Goal: Task Accomplishment & Management: Complete application form

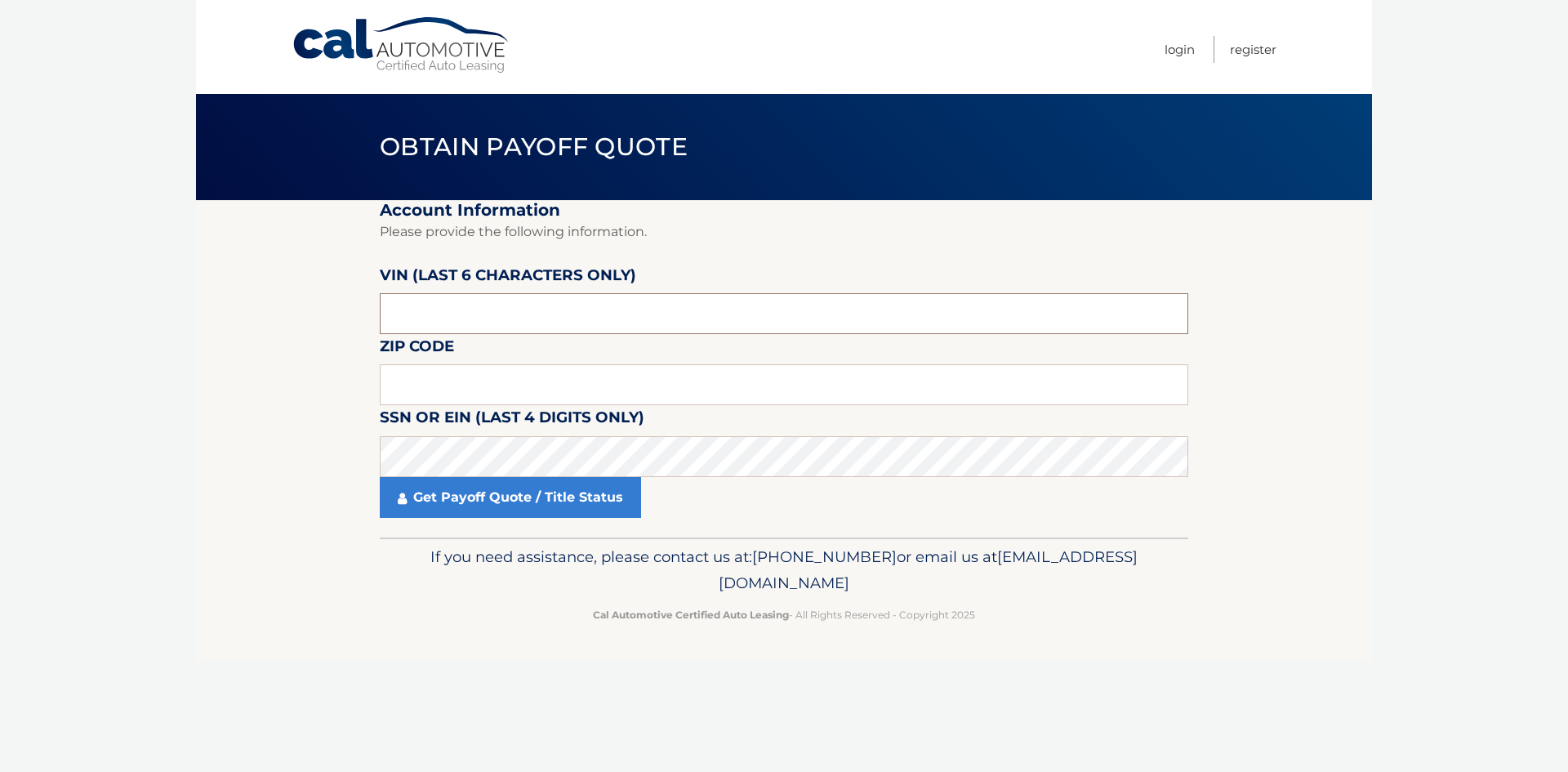
click at [526, 315] on input "text" at bounding box center [784, 314] width 809 height 41
click at [827, 205] on h2 "Account Information" at bounding box center [784, 210] width 809 height 20
click at [509, 300] on input "text" at bounding box center [784, 314] width 809 height 41
click at [479, 308] on input "text" at bounding box center [784, 314] width 809 height 41
click at [444, 299] on input "text" at bounding box center [784, 314] width 809 height 41
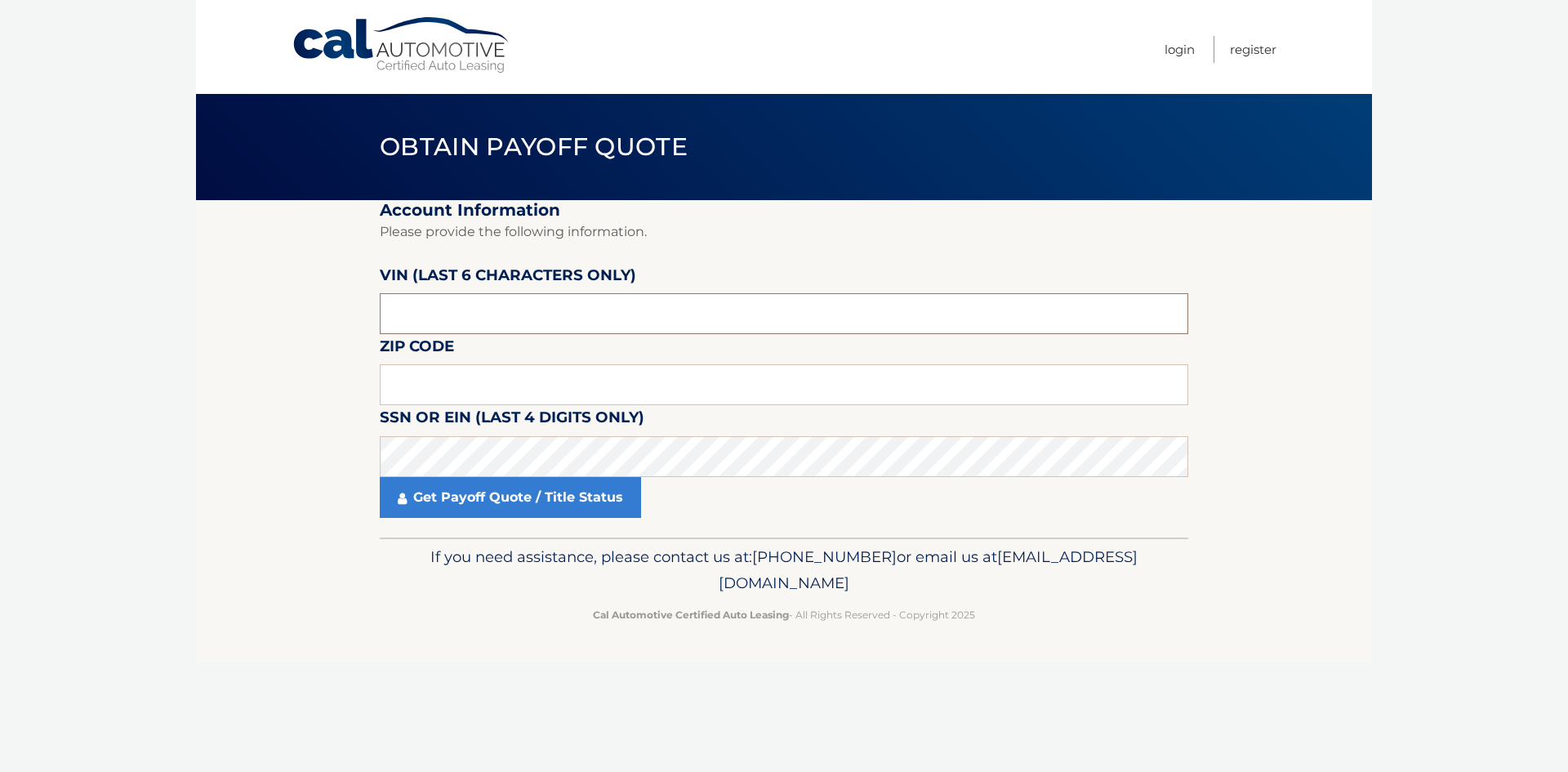
click at [438, 317] on input "text" at bounding box center [784, 314] width 809 height 41
type input "306532"
click at [398, 376] on input "text" at bounding box center [784, 384] width 809 height 41
click at [494, 376] on input "text" at bounding box center [784, 384] width 809 height 41
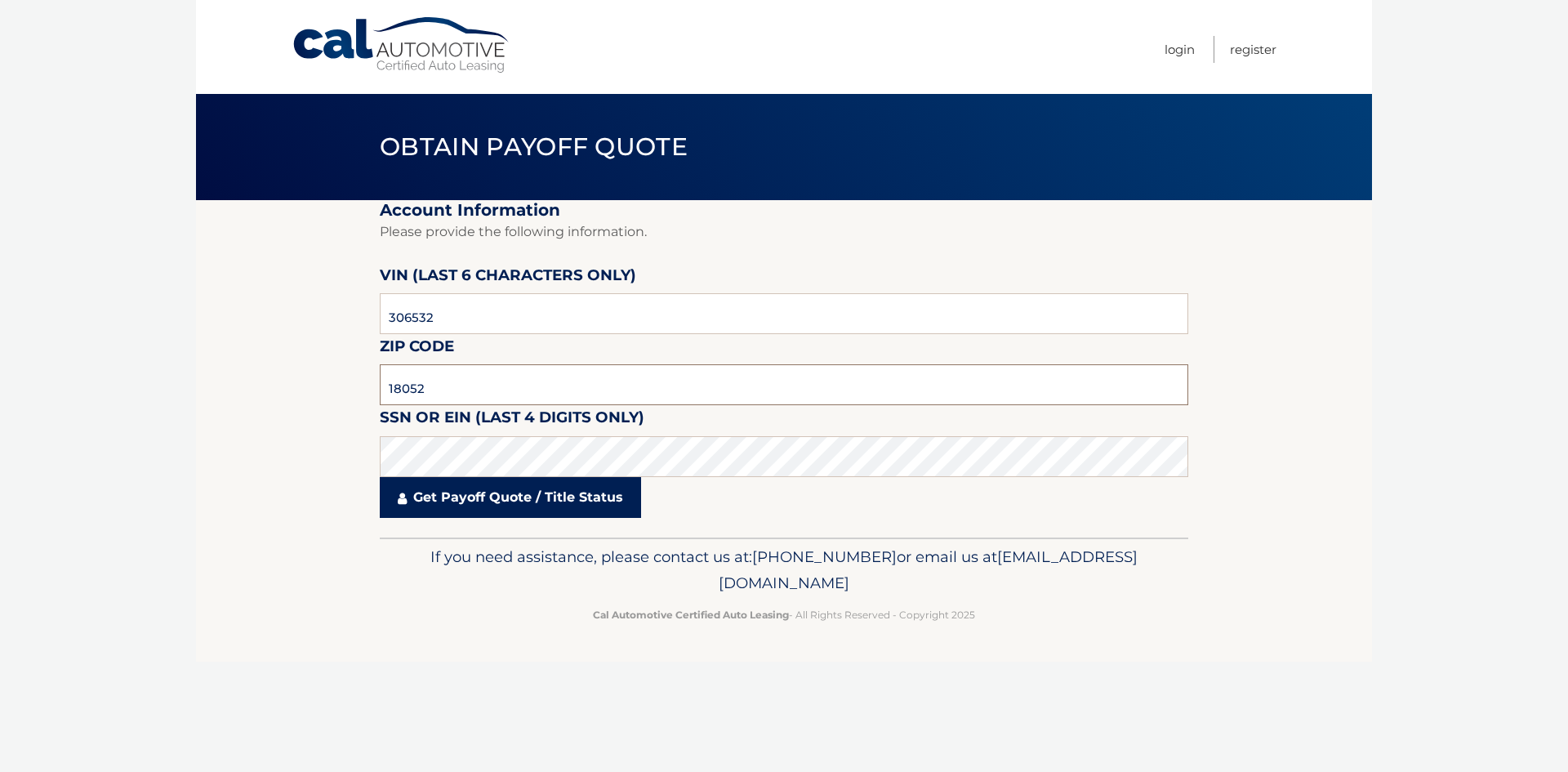
type input "18052"
click at [504, 502] on link "Get Payoff Quote / Title Status" at bounding box center [510, 497] width 261 height 41
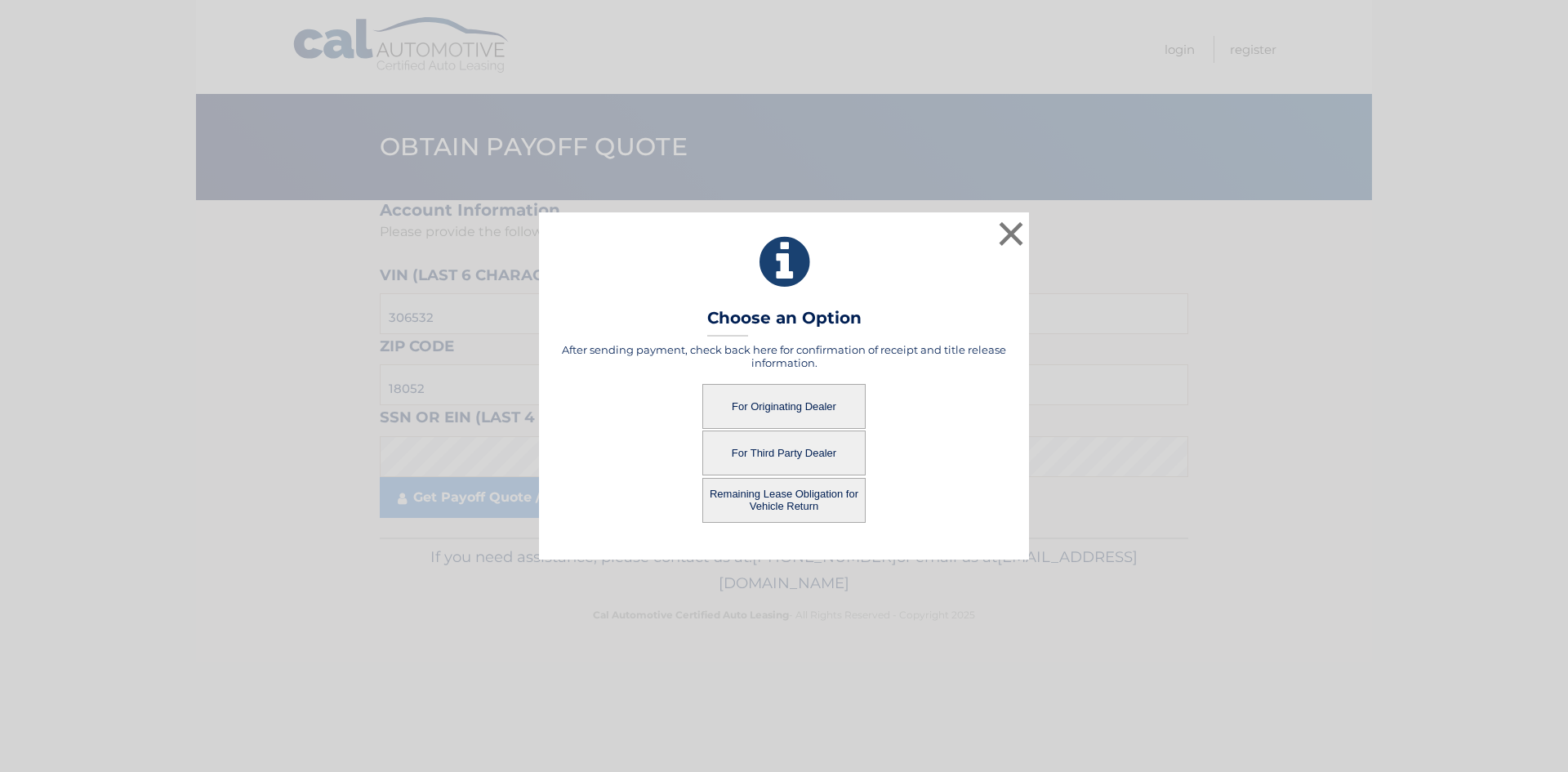
click at [801, 403] on button "For Originating Dealer" at bounding box center [784, 406] width 163 height 45
click at [760, 405] on button "For Originating Dealer" at bounding box center [784, 406] width 163 height 45
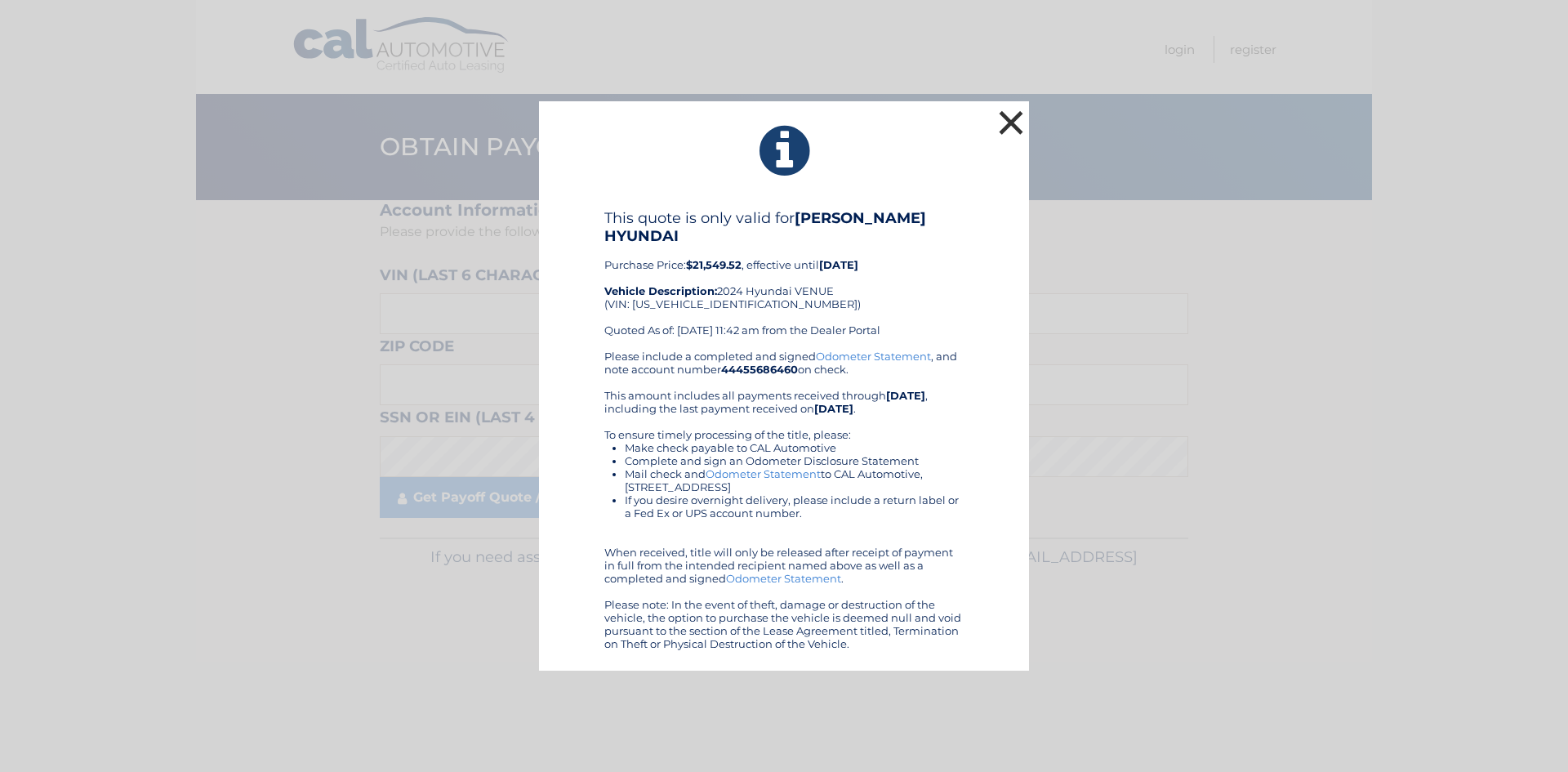
click at [1013, 121] on button "×" at bounding box center [1011, 123] width 32 height 32
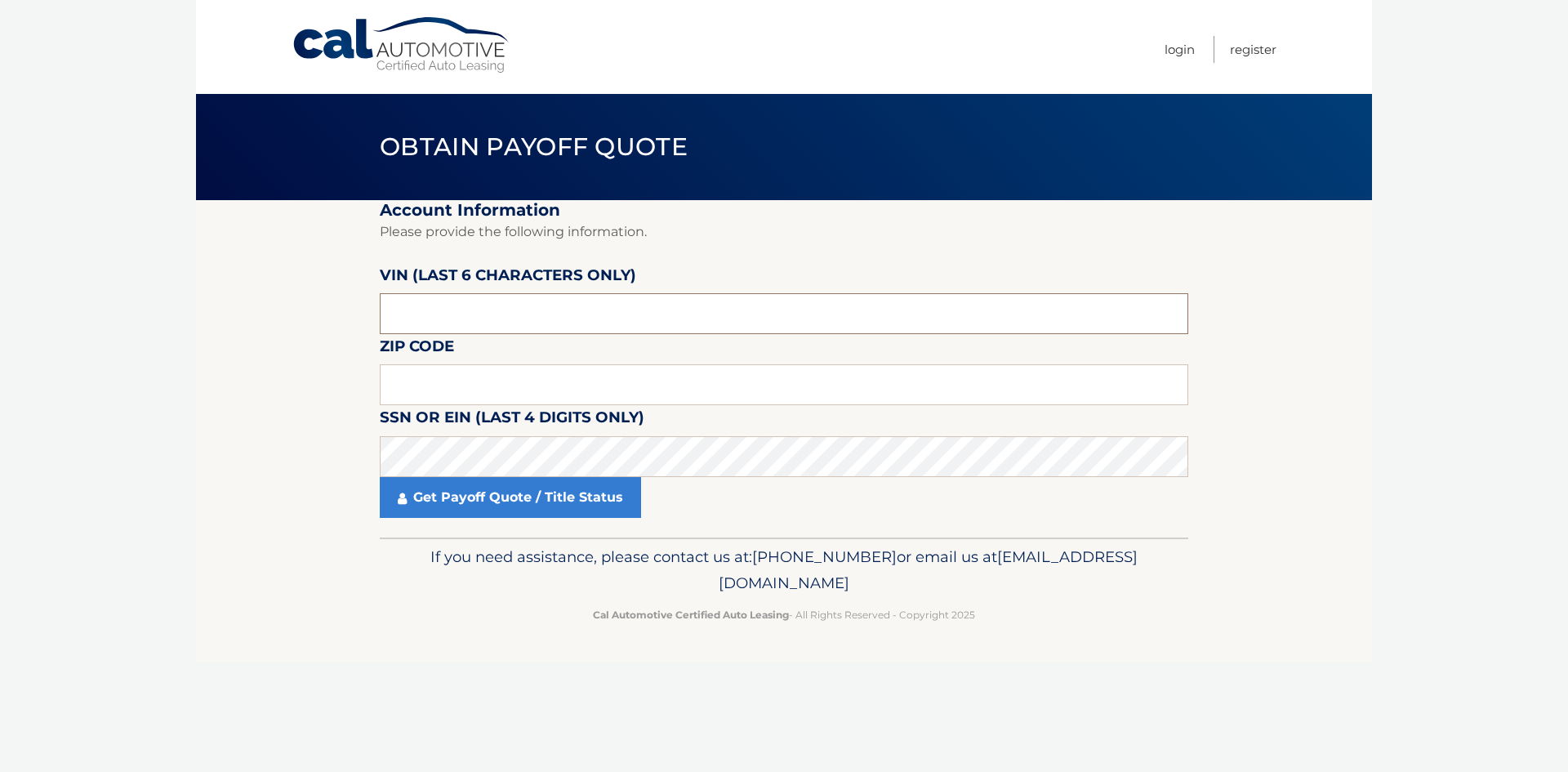
click at [502, 313] on input "text" at bounding box center [784, 314] width 809 height 41
click at [432, 317] on input "text" at bounding box center [784, 314] width 809 height 41
type input "306532"
click at [461, 374] on input "text" at bounding box center [784, 384] width 809 height 41
type input "18052"
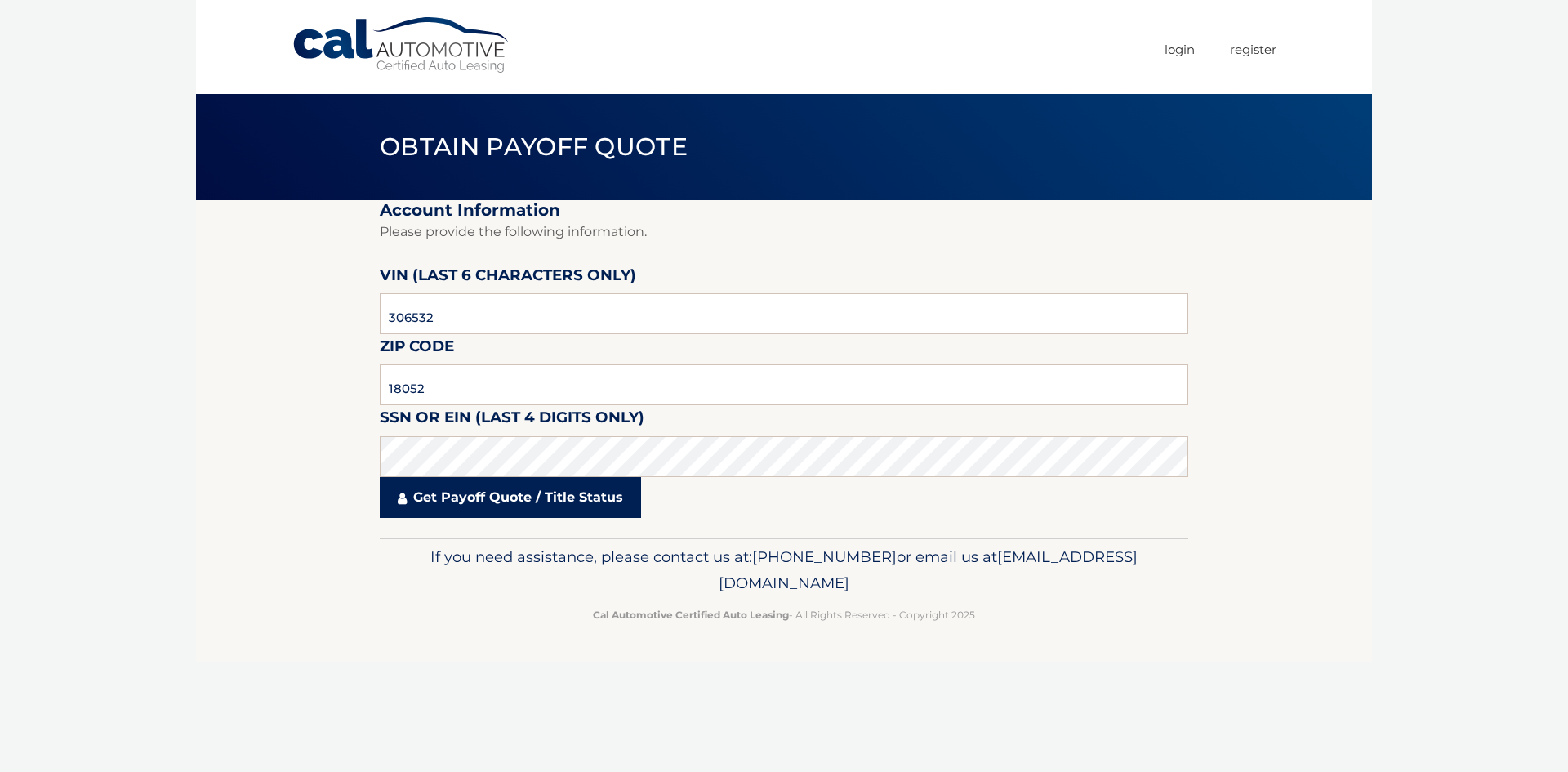
click at [426, 505] on link "Get Payoff Quote / Title Status" at bounding box center [510, 497] width 261 height 41
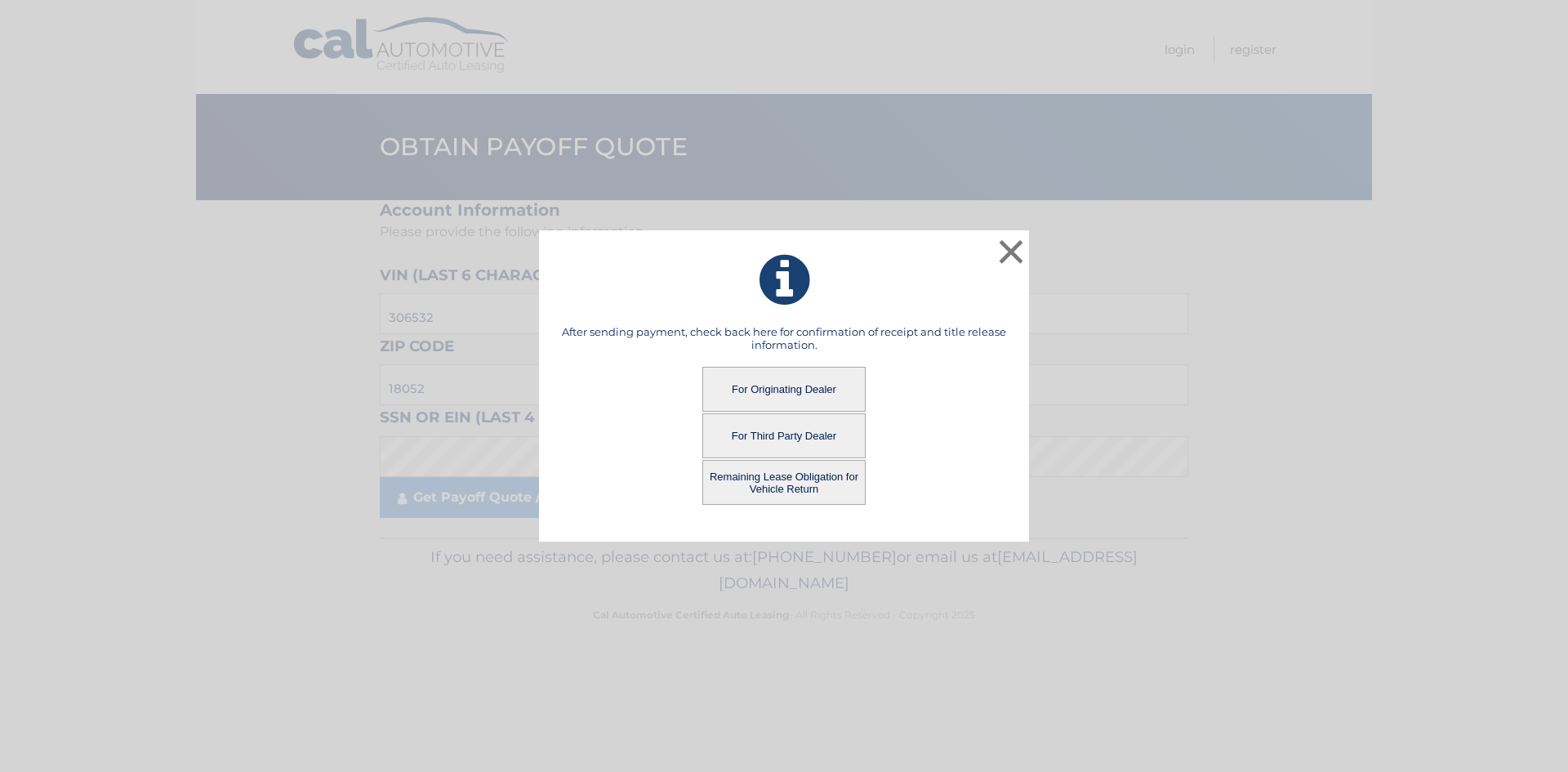
click at [783, 483] on button "Remaining Lease Obligation for Vehicle Return" at bounding box center [784, 482] width 163 height 45
click at [776, 476] on button "Remaining Lease Obligation for Vehicle Return" at bounding box center [784, 482] width 163 height 45
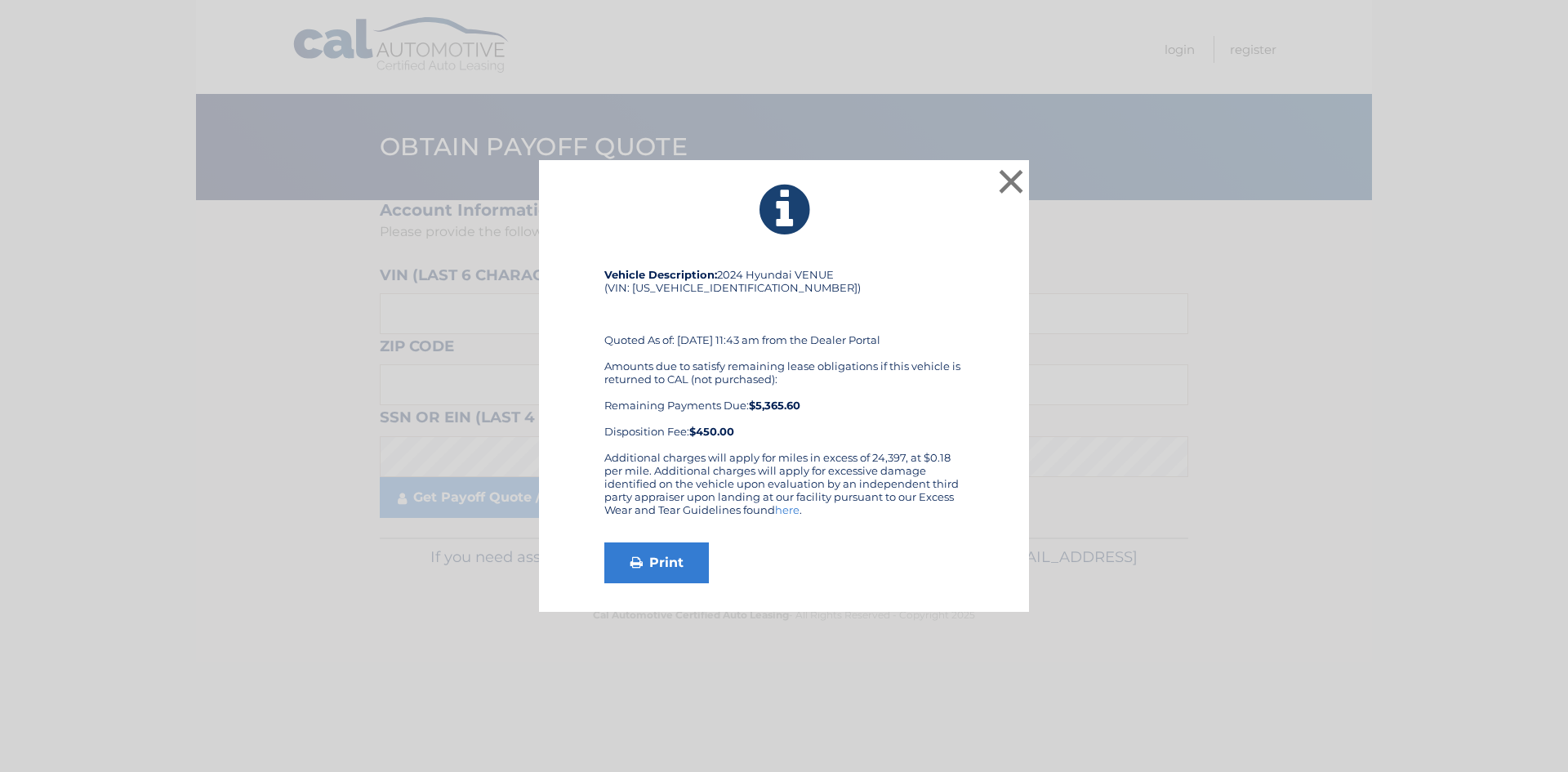
drag, startPoint x: 914, startPoint y: 217, endPoint x: 882, endPoint y: 213, distance: 32.2
click at [882, 213] on icon at bounding box center [784, 210] width 449 height 59
click at [1016, 179] on button "×" at bounding box center [1011, 182] width 32 height 32
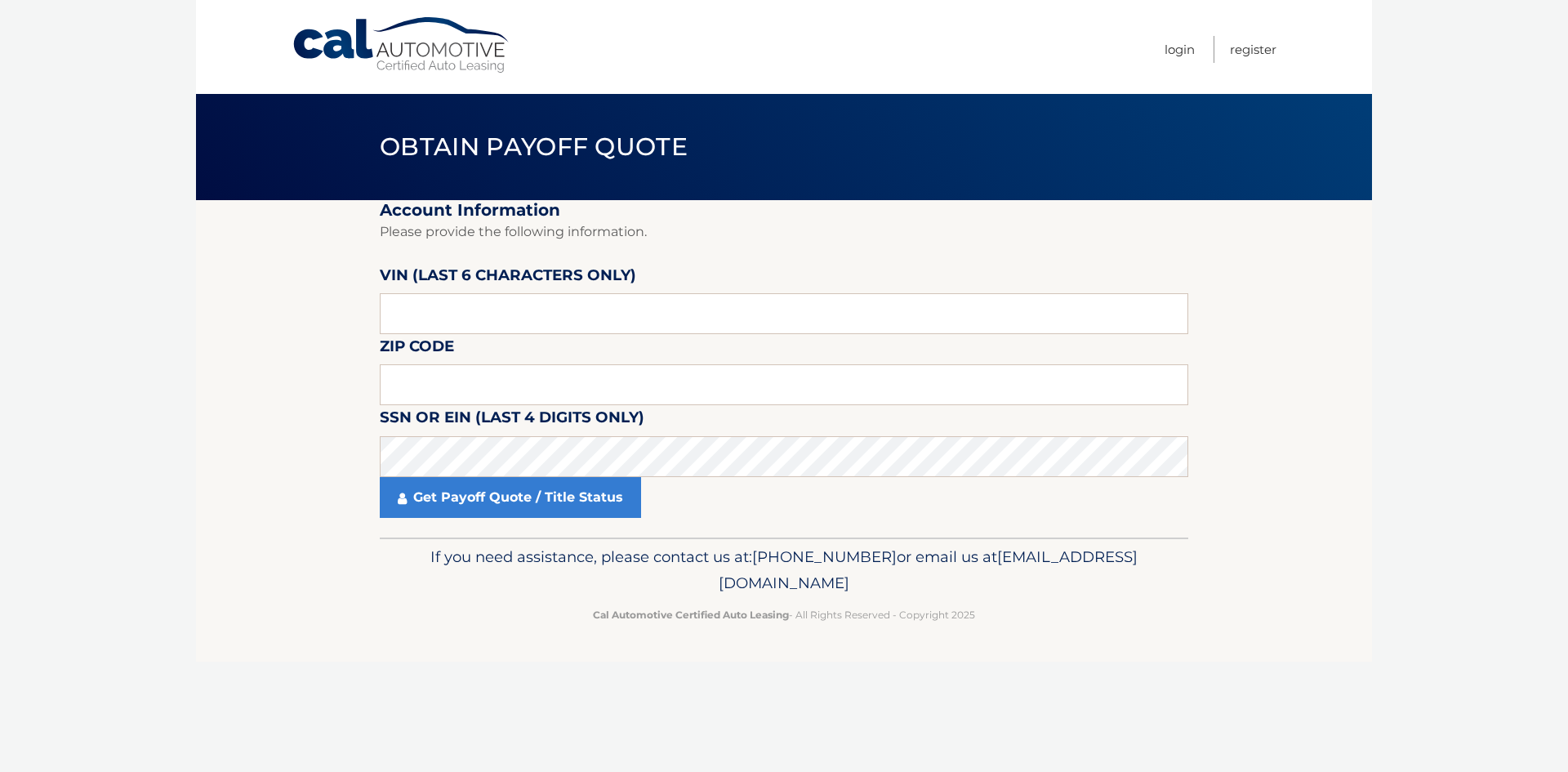
drag, startPoint x: 797, startPoint y: 238, endPoint x: 784, endPoint y: 227, distance: 17.0
click at [784, 227] on p "Please provide the following information." at bounding box center [784, 232] width 809 height 23
click at [191, 94] on body "Cal Automotive Menu Login Register Obtain Payoff Quote" at bounding box center [784, 386] width 1568 height 772
click at [194, 94] on body "Cal Automotive Menu Login Register Obtain Payoff Quote" at bounding box center [784, 386] width 1568 height 772
click at [456, 314] on input "text" at bounding box center [784, 314] width 809 height 41
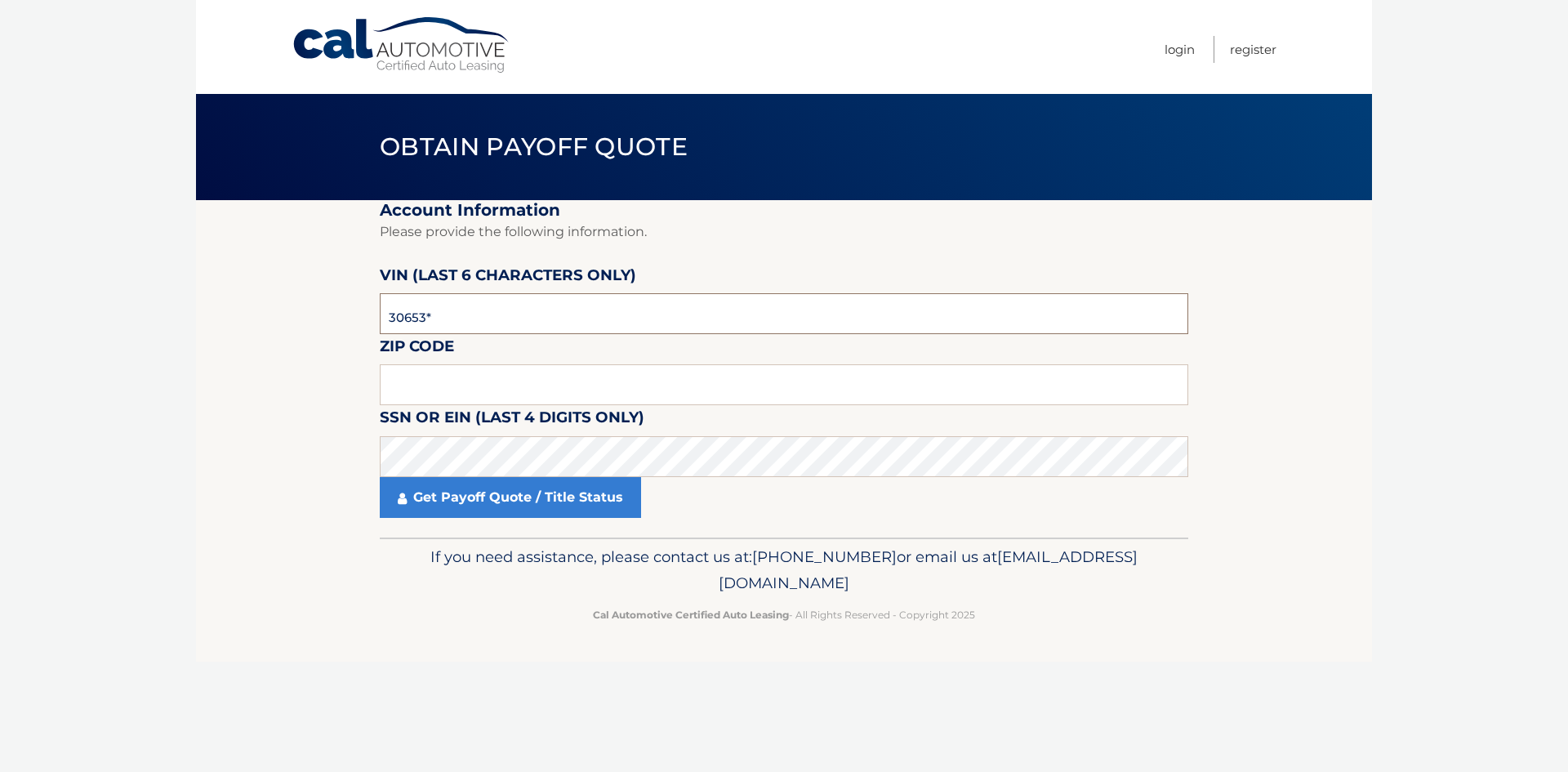
type input "306532"
type input "18052"
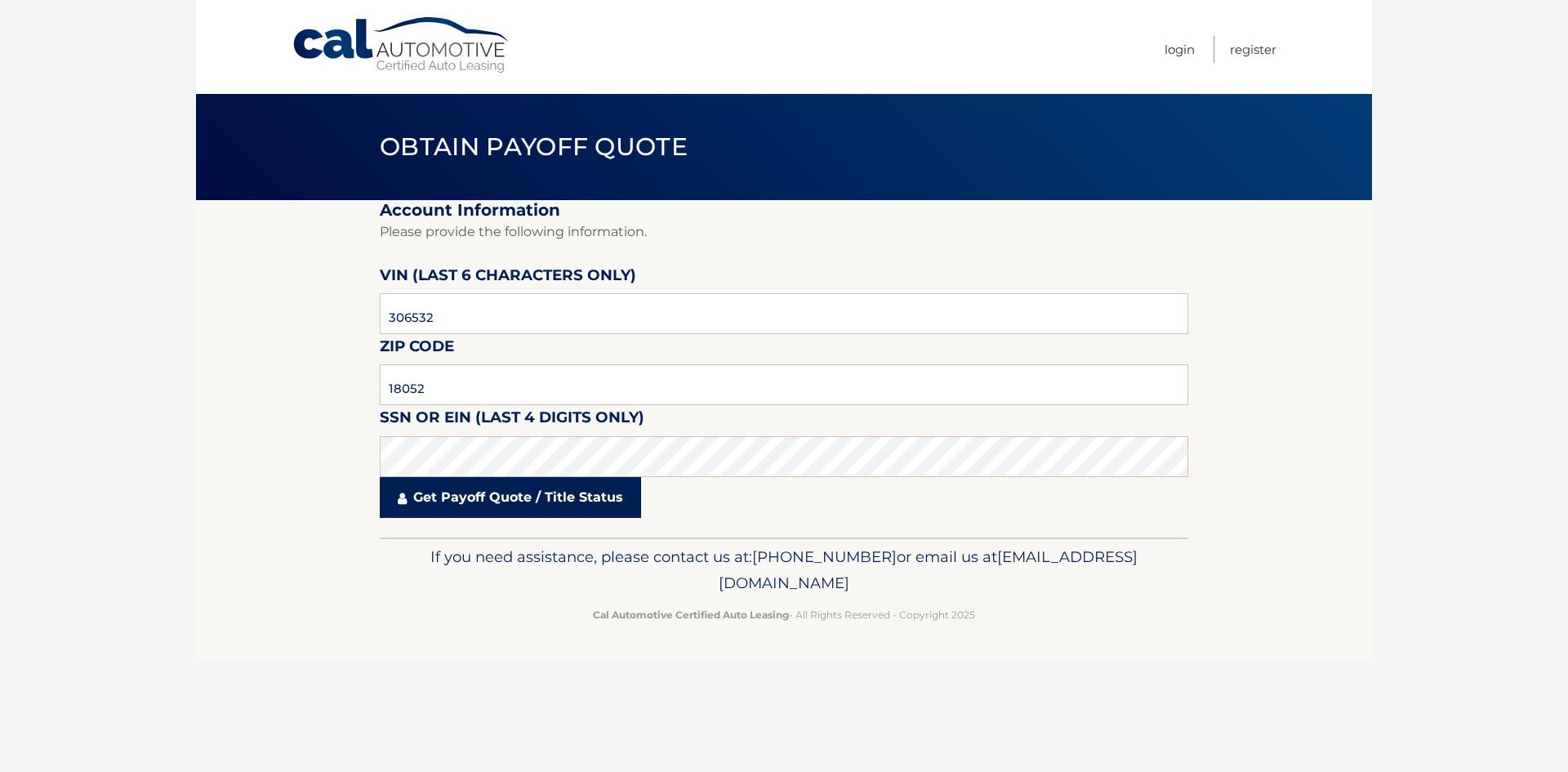
click at [412, 506] on link "Get Payoff Quote / Title Status" at bounding box center [510, 497] width 261 height 41
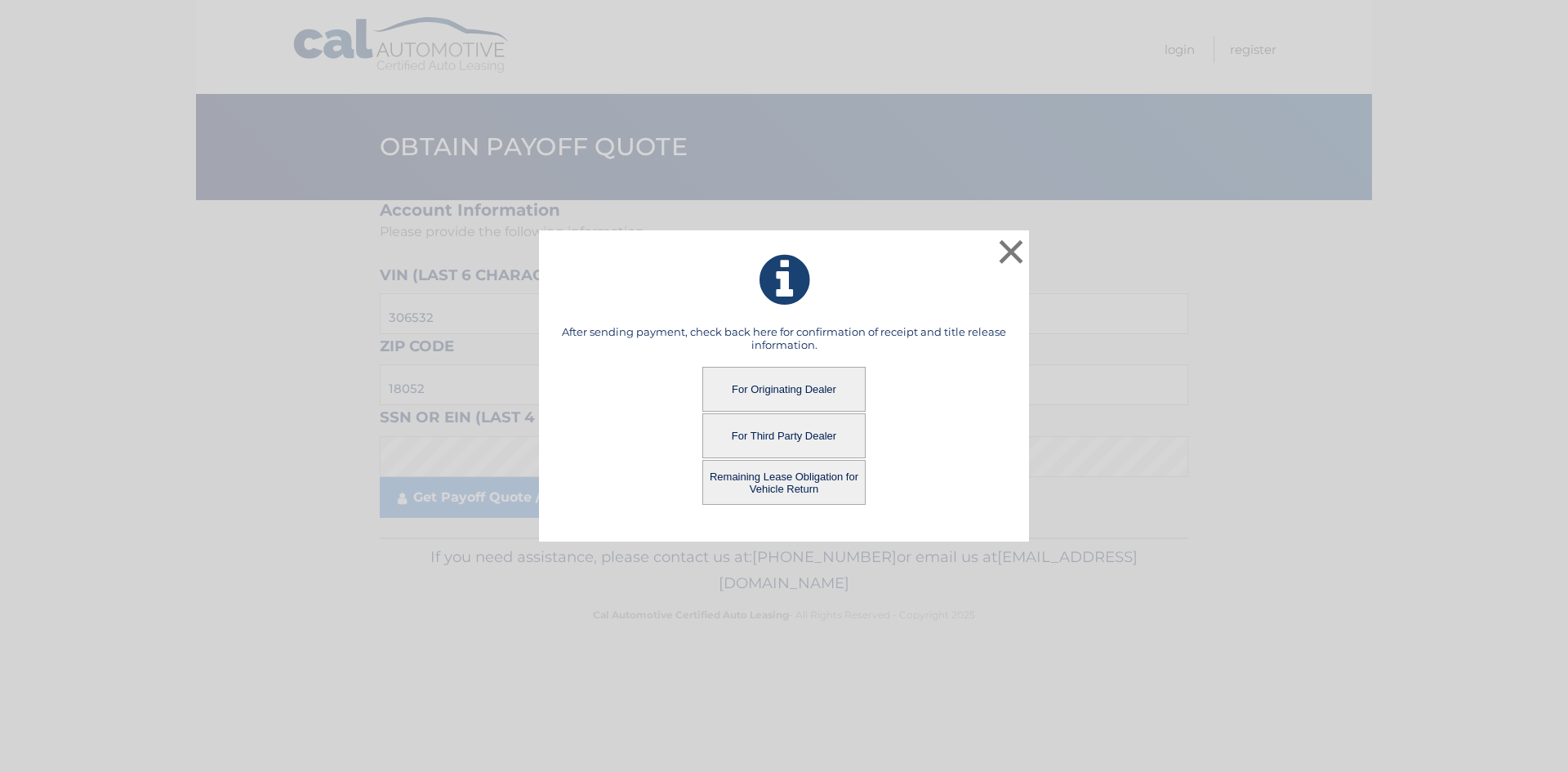
click at [774, 488] on button "Remaining Lease Obligation for Vehicle Return" at bounding box center [784, 482] width 163 height 45
click at [805, 481] on button "Remaining Lease Obligation for Vehicle Return" at bounding box center [784, 482] width 163 height 45
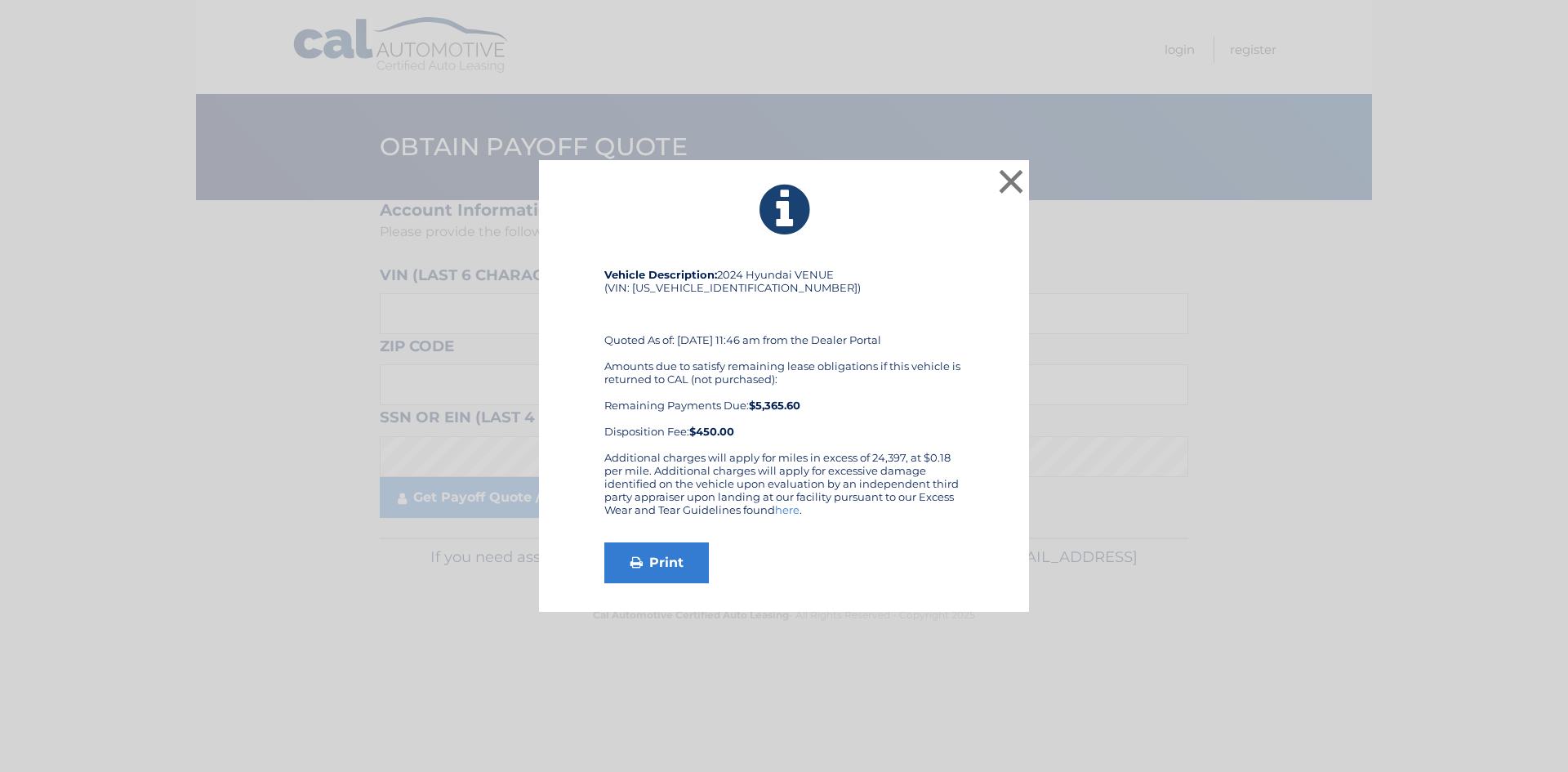
drag, startPoint x: 874, startPoint y: 410, endPoint x: 856, endPoint y: 414, distance: 18.4
click at [856, 414] on div "Amounts due to satisfy remaining lease obligations if this vehicle is returned …" at bounding box center [784, 398] width 359 height 79
click at [1013, 185] on button "×" at bounding box center [1011, 182] width 32 height 32
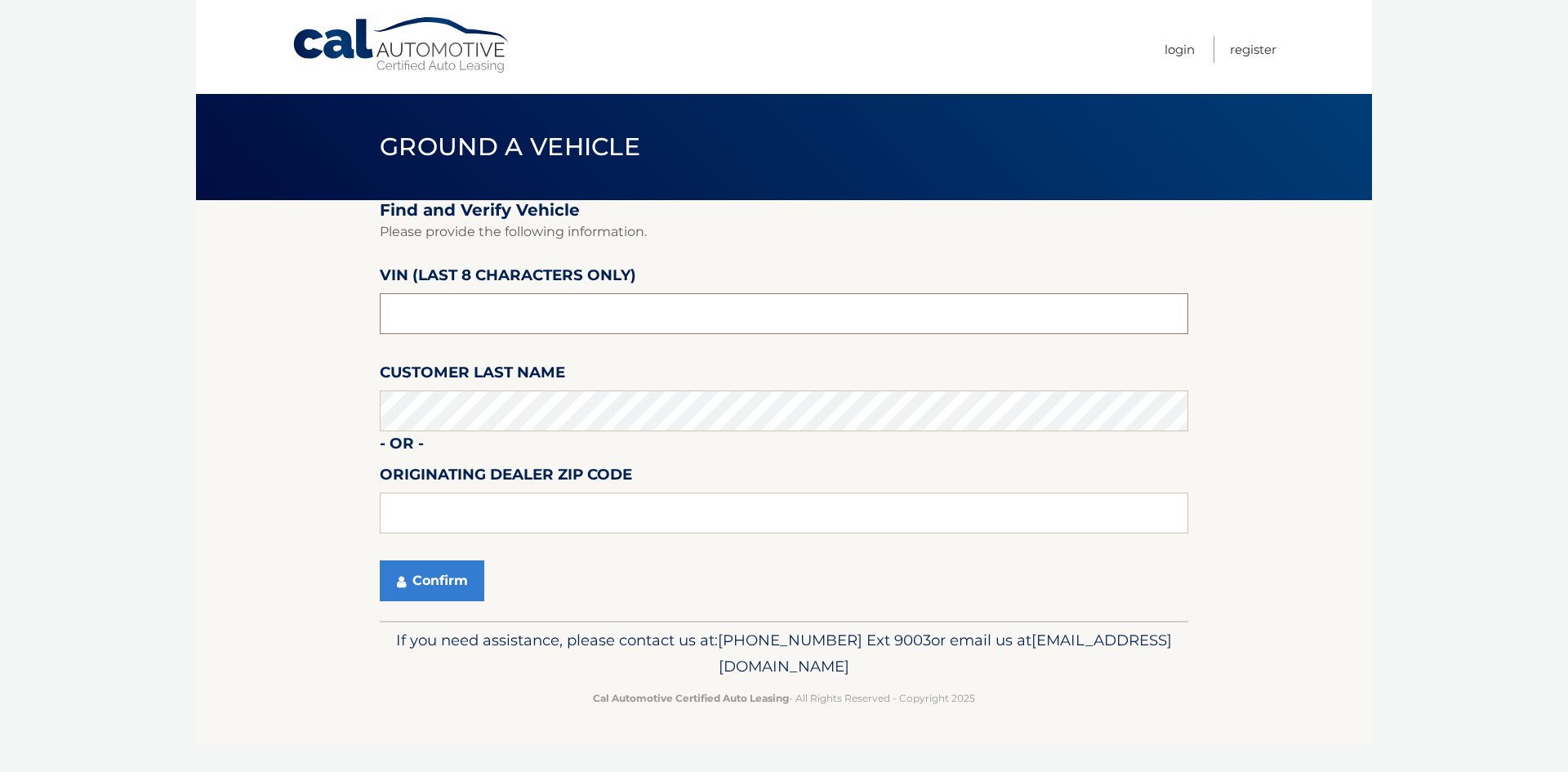
click at [490, 317] on input "text" at bounding box center [784, 314] width 809 height 41
type input "RU306532"
click at [422, 589] on button "Confirm" at bounding box center [432, 581] width 105 height 41
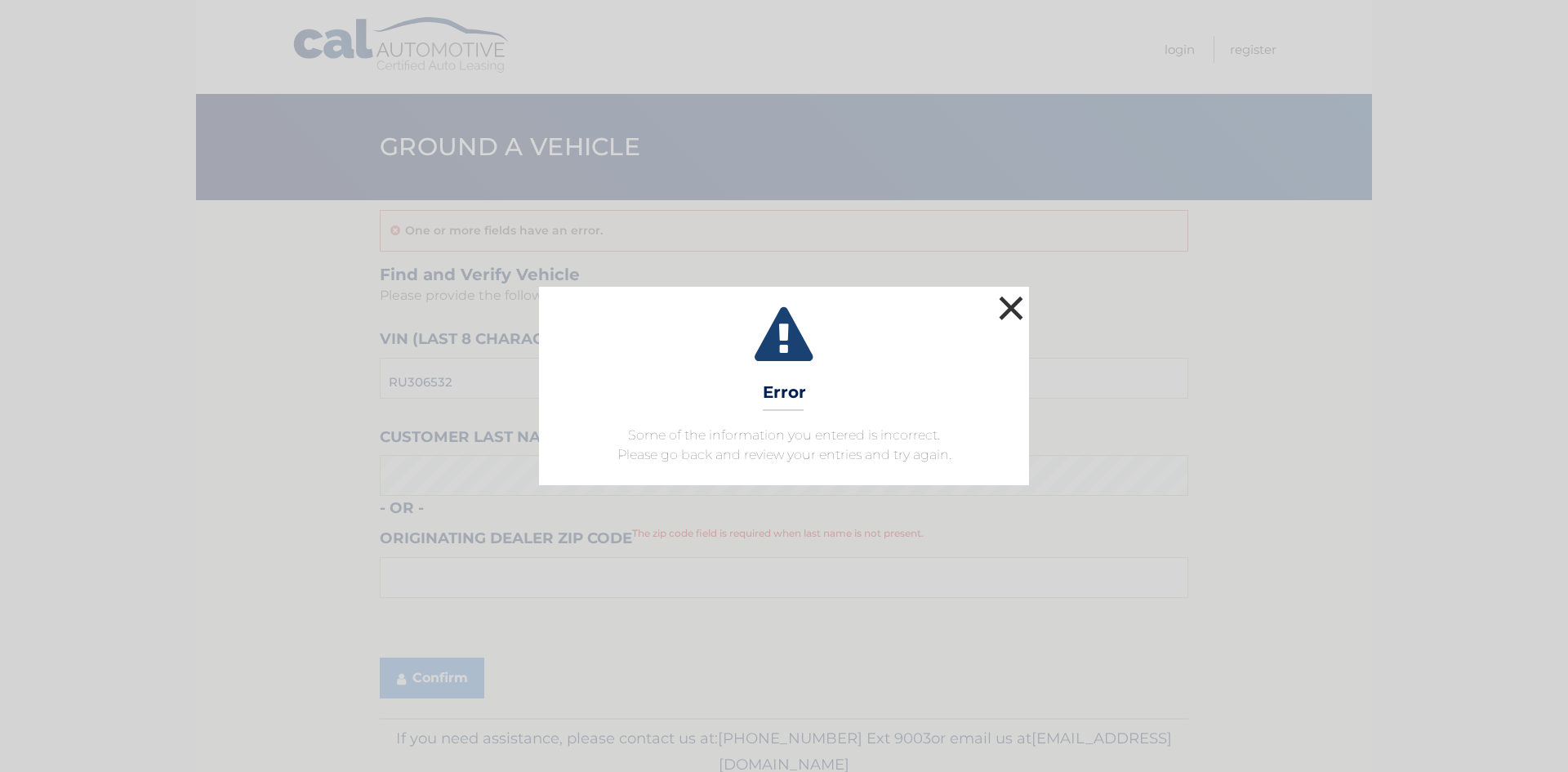
click at [1005, 305] on button "×" at bounding box center [1011, 308] width 32 height 32
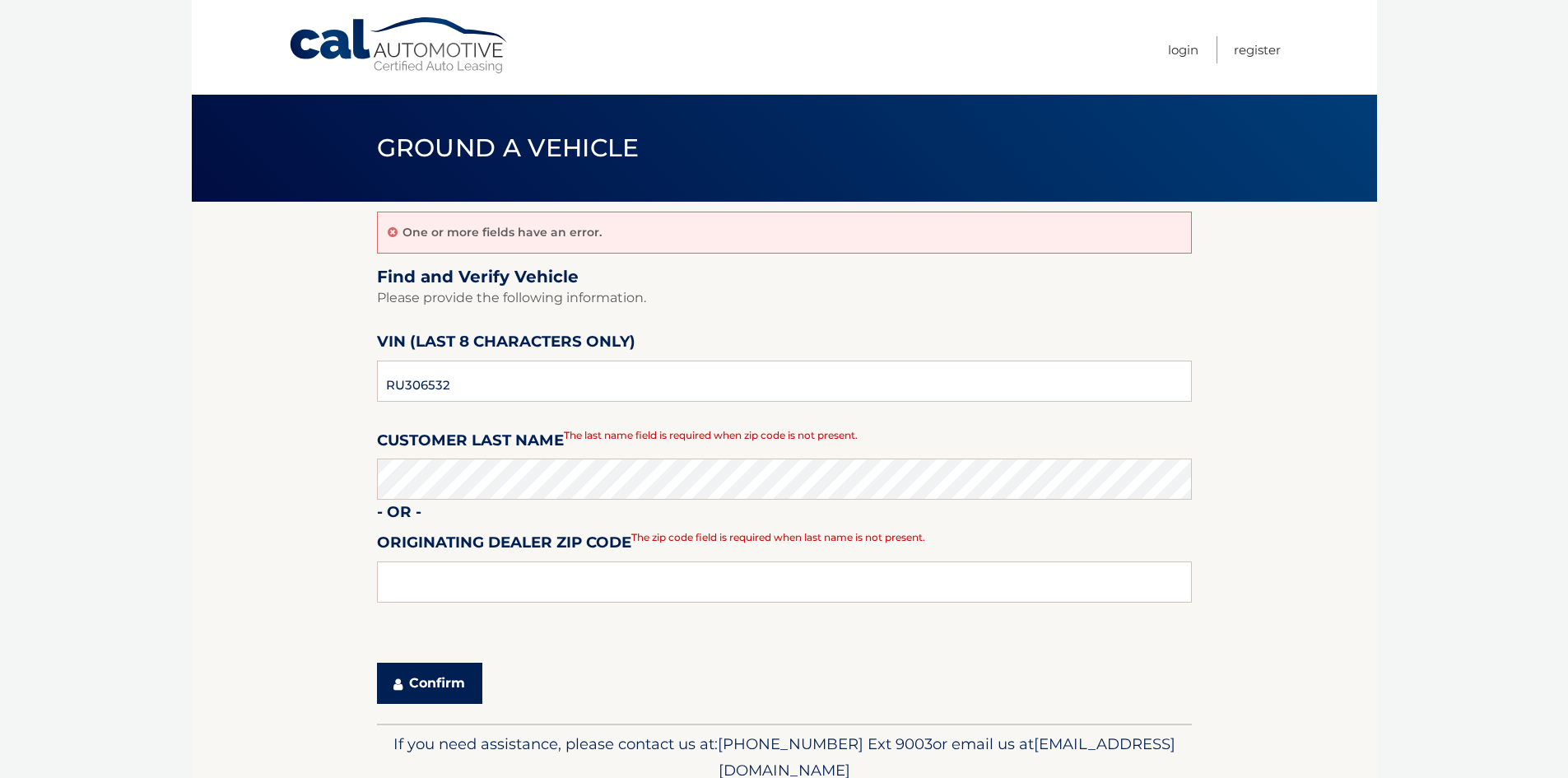
click at [442, 697] on button "Confirm" at bounding box center [430, 683] width 105 height 41
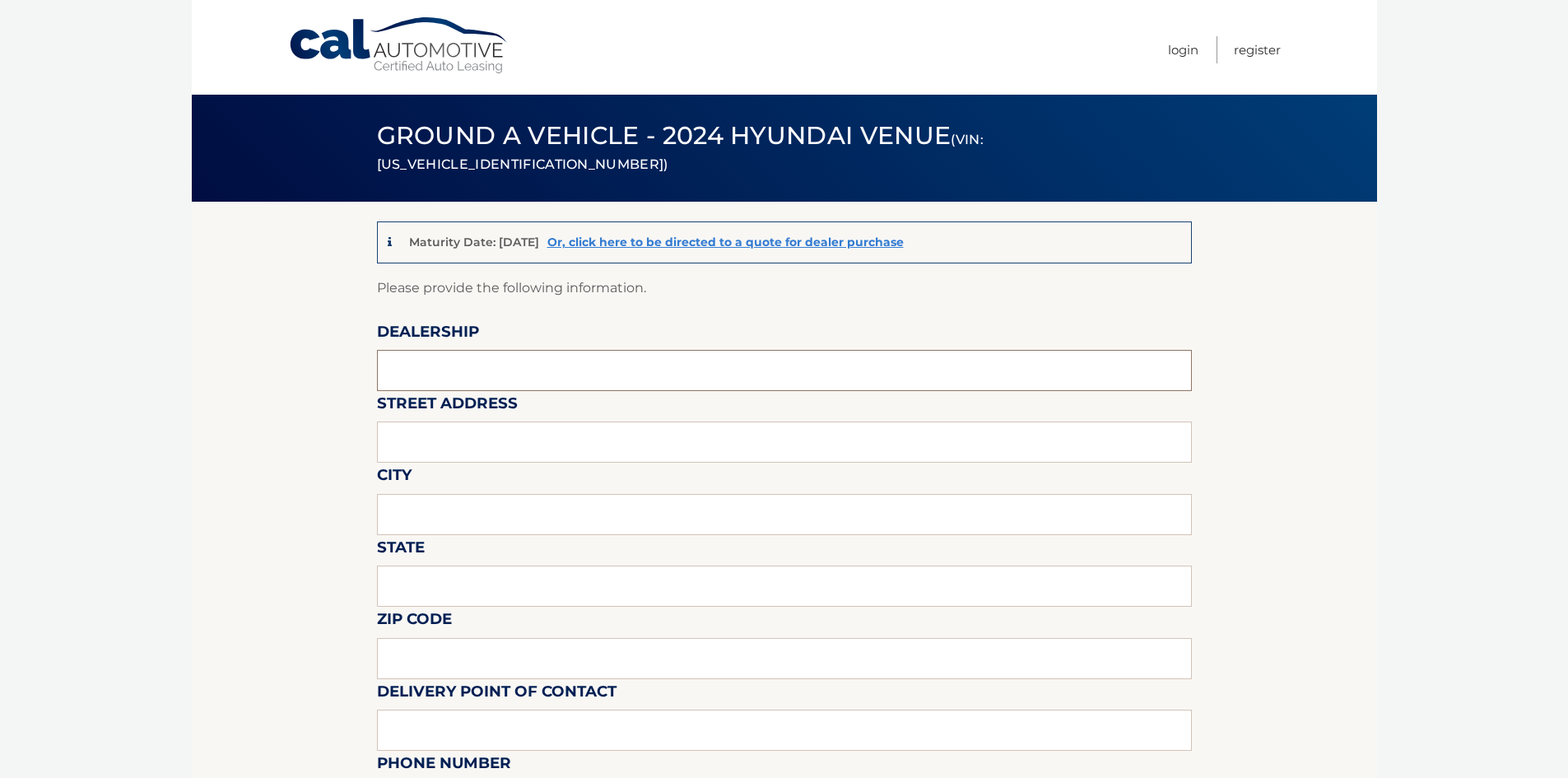
click at [446, 373] on input "text" at bounding box center [784, 370] width 815 height 41
drag, startPoint x: 578, startPoint y: 373, endPoint x: 508, endPoint y: 373, distance: 70.0
click at [508, 373] on input "text" at bounding box center [784, 370] width 815 height 41
type input "BROWN DAUB HYUNDAI"
type input "3901 HECKTOWN RD"
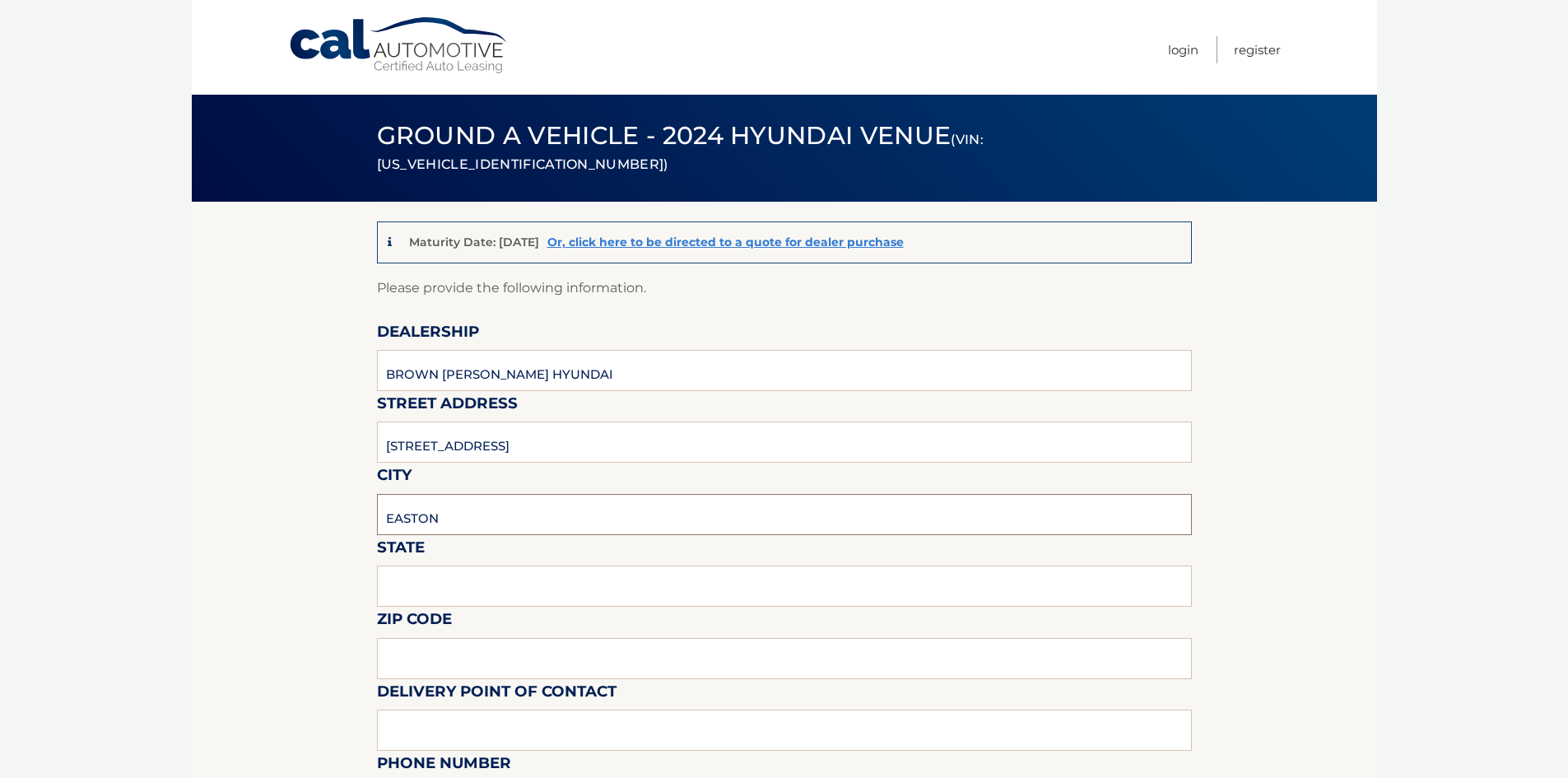
type input "EASTON"
type input "PA"
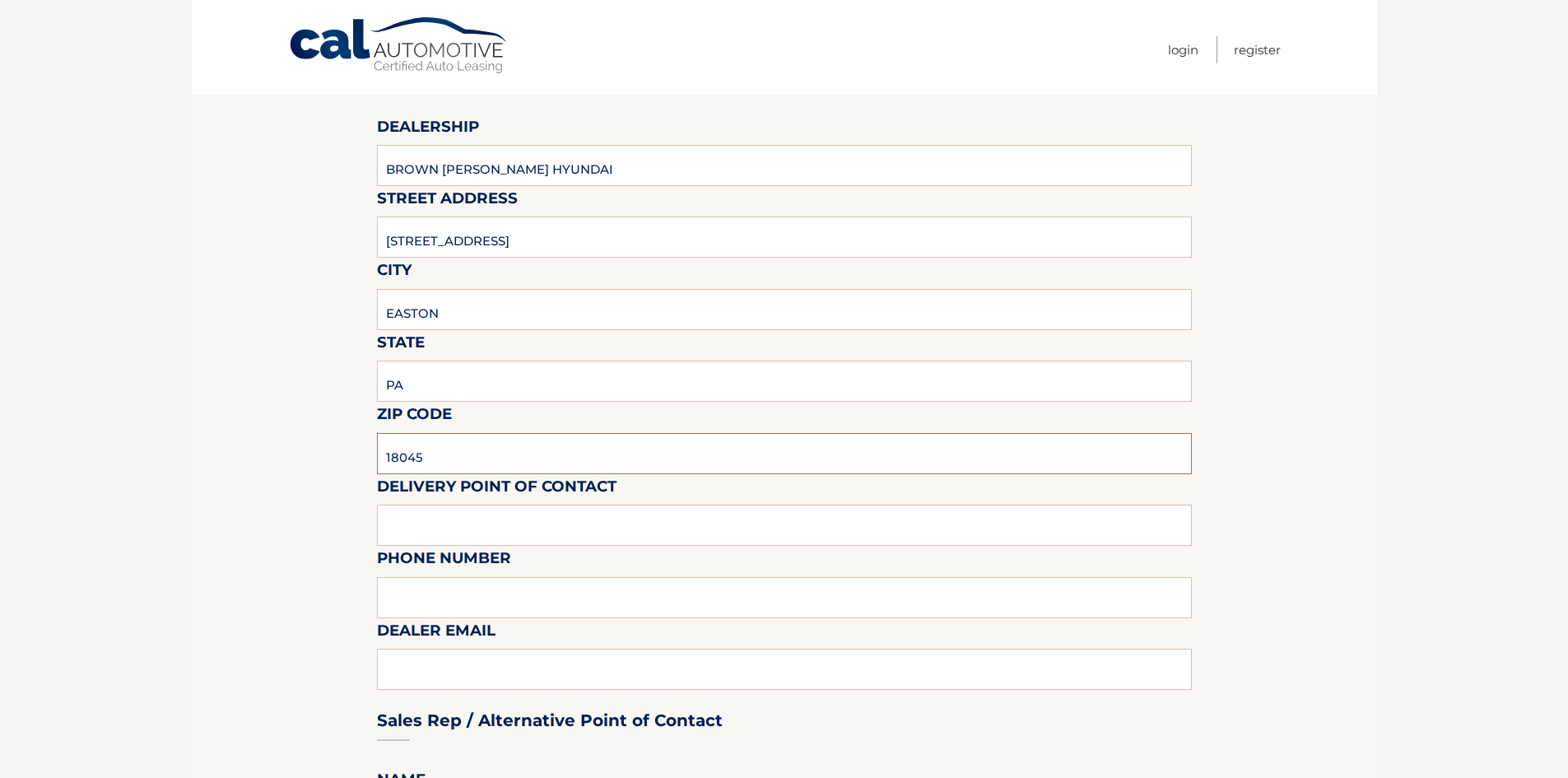
scroll to position [247, 0]
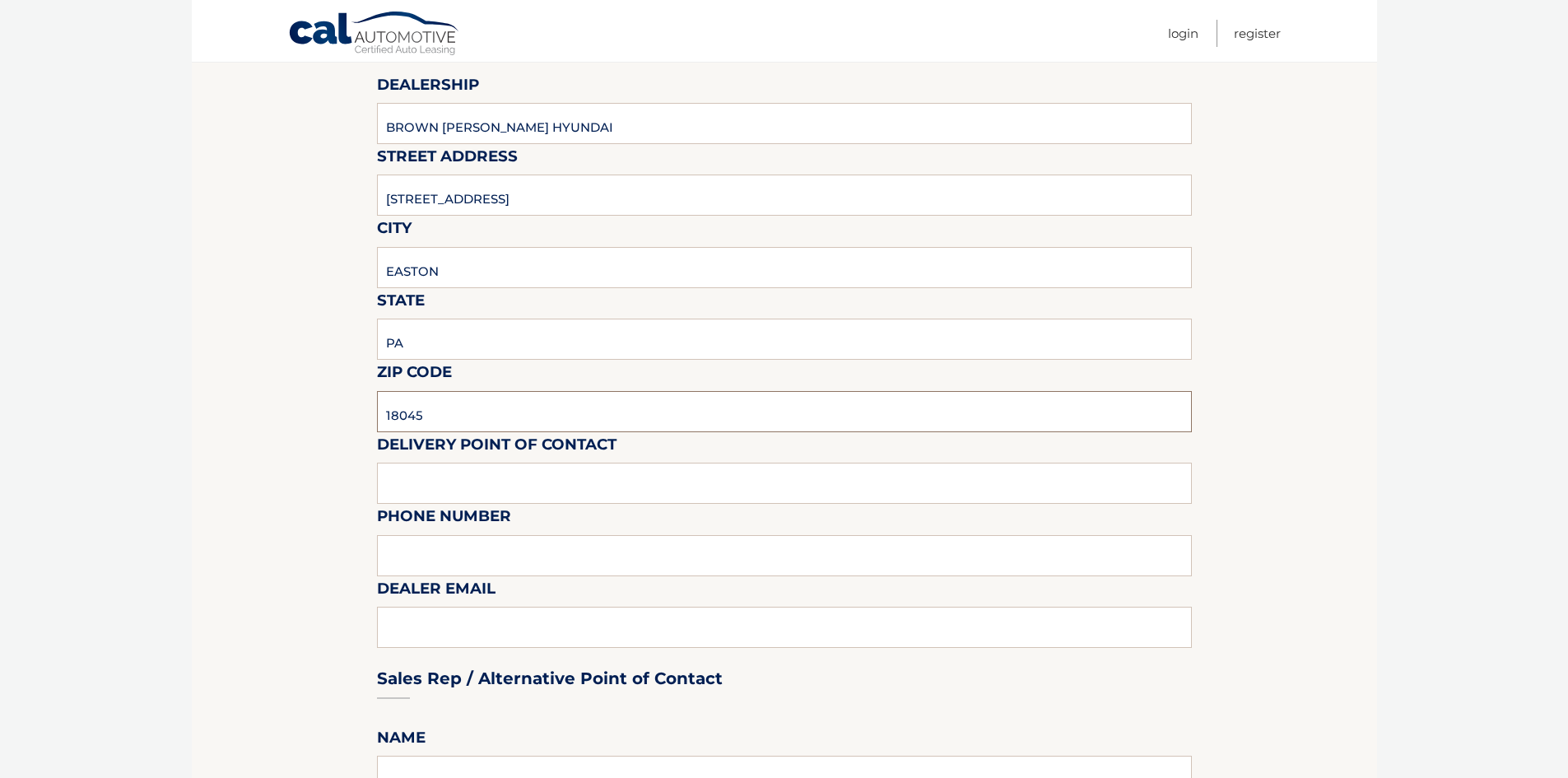
type input "18045"
type input "RYAN FRABLE"
type input "610-829-1008"
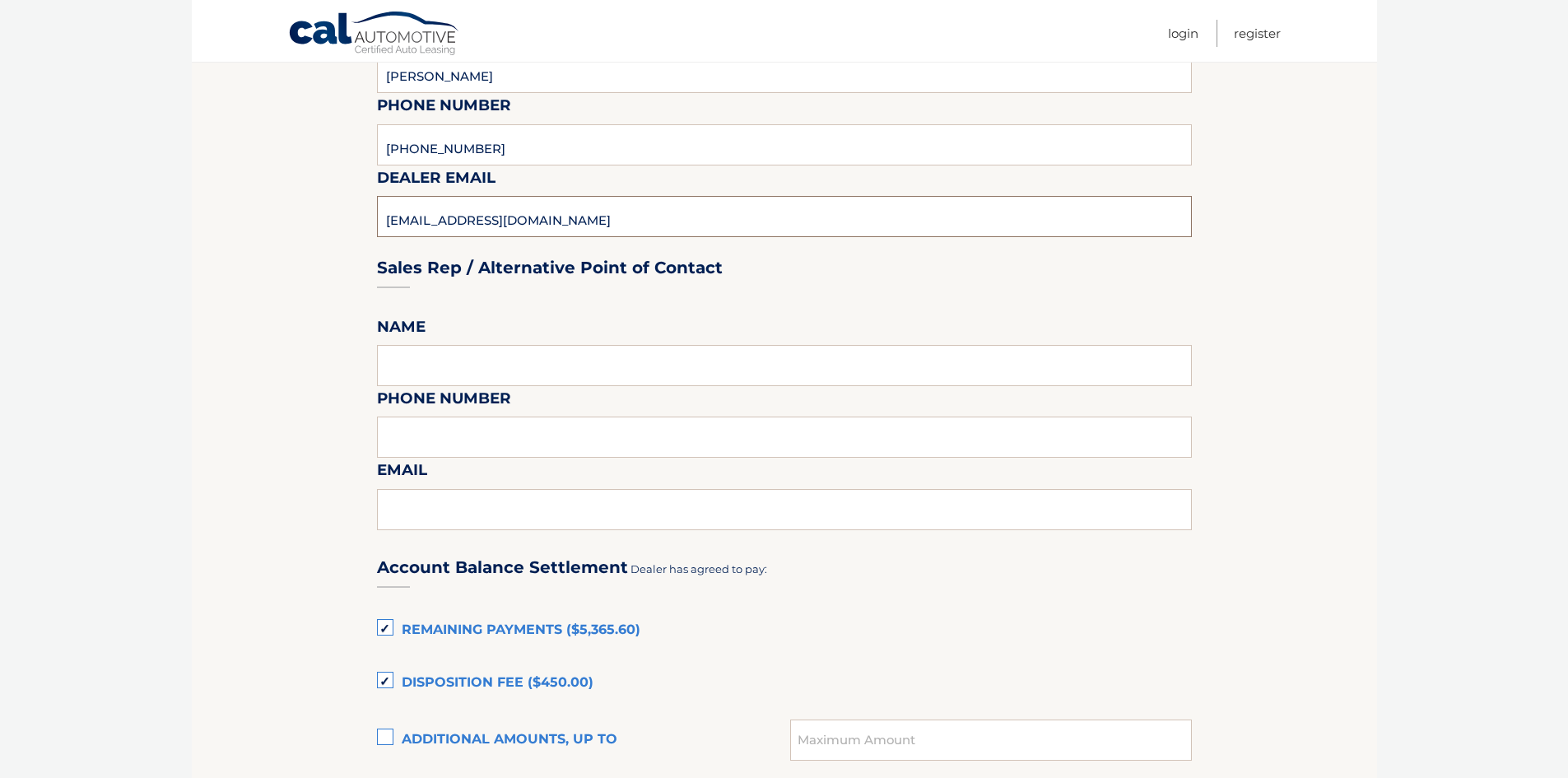
scroll to position [659, 0]
type input "RFRABLE@BROWNDAUB.COM"
click at [439, 348] on input "text" at bounding box center [784, 364] width 815 height 41
type input "IAN MCELROY"
type input "610-829-1008"
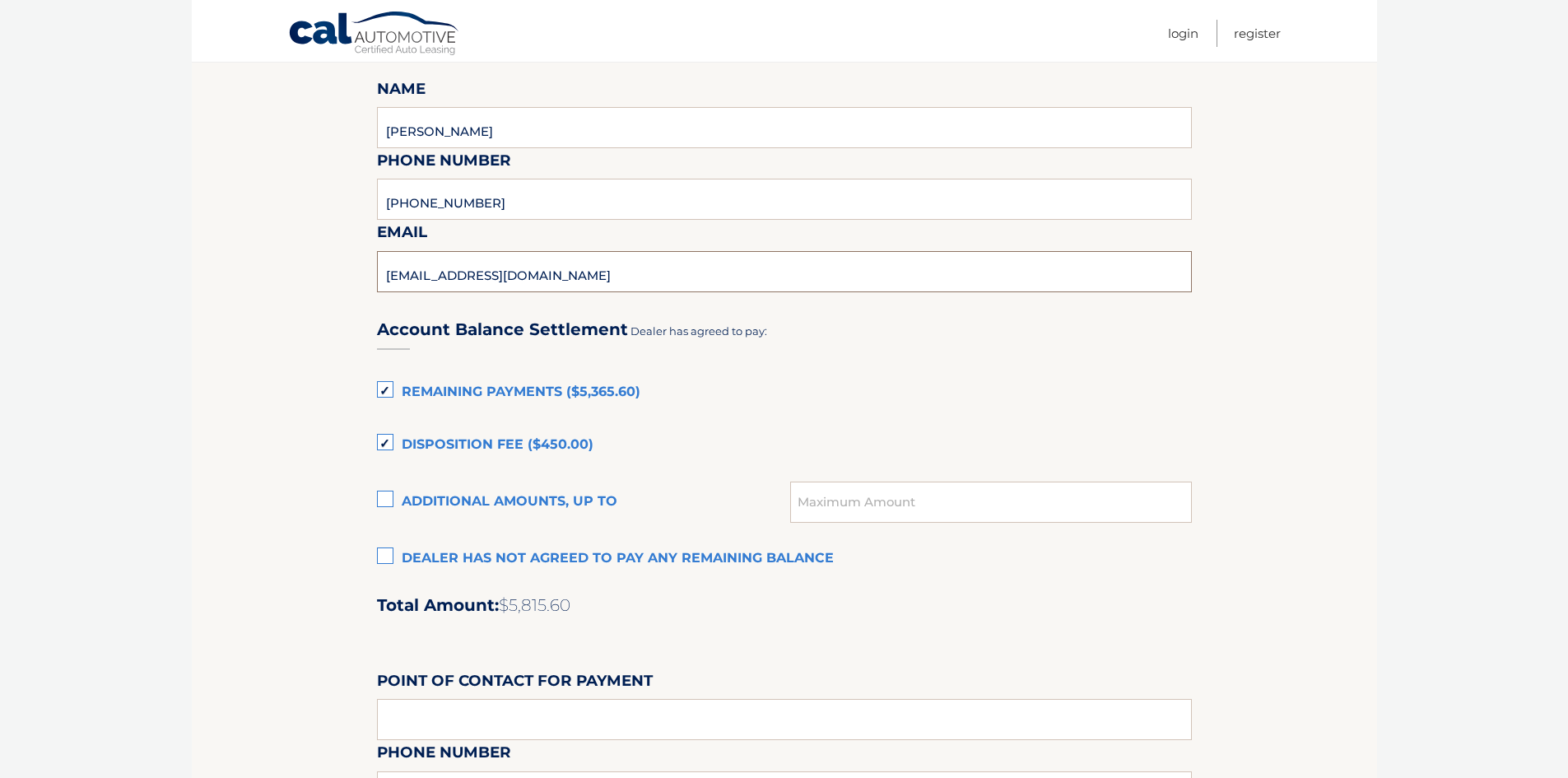
scroll to position [905, 0]
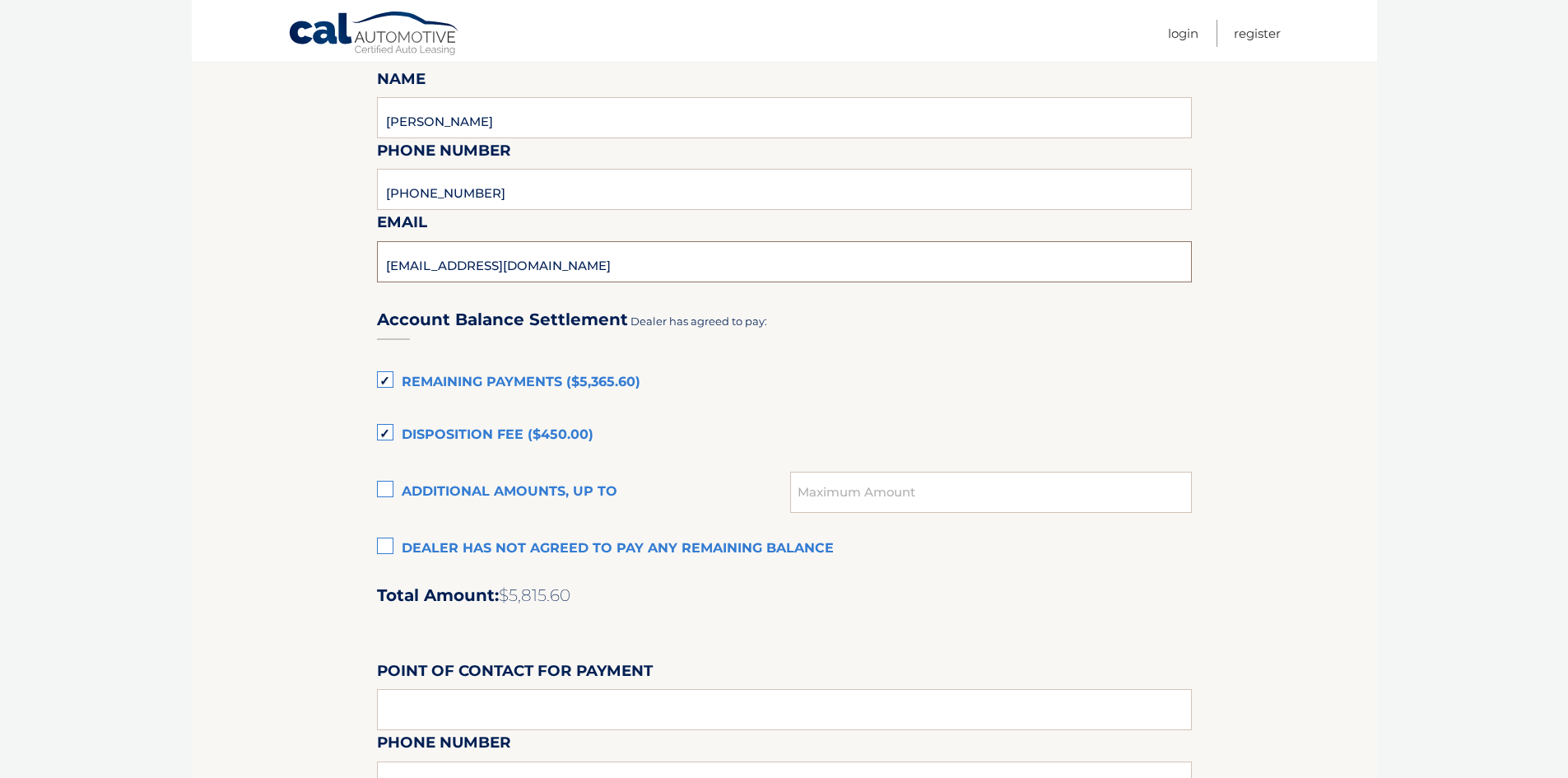
type input "IMCELROY@BROWNDAUB.COM"
click at [387, 545] on label "Dealer has not agreed to pay any remaining balance" at bounding box center [784, 549] width 815 height 33
click at [0, 0] on input "Dealer has not agreed to pay any remaining balance" at bounding box center [0, 0] width 0 height 0
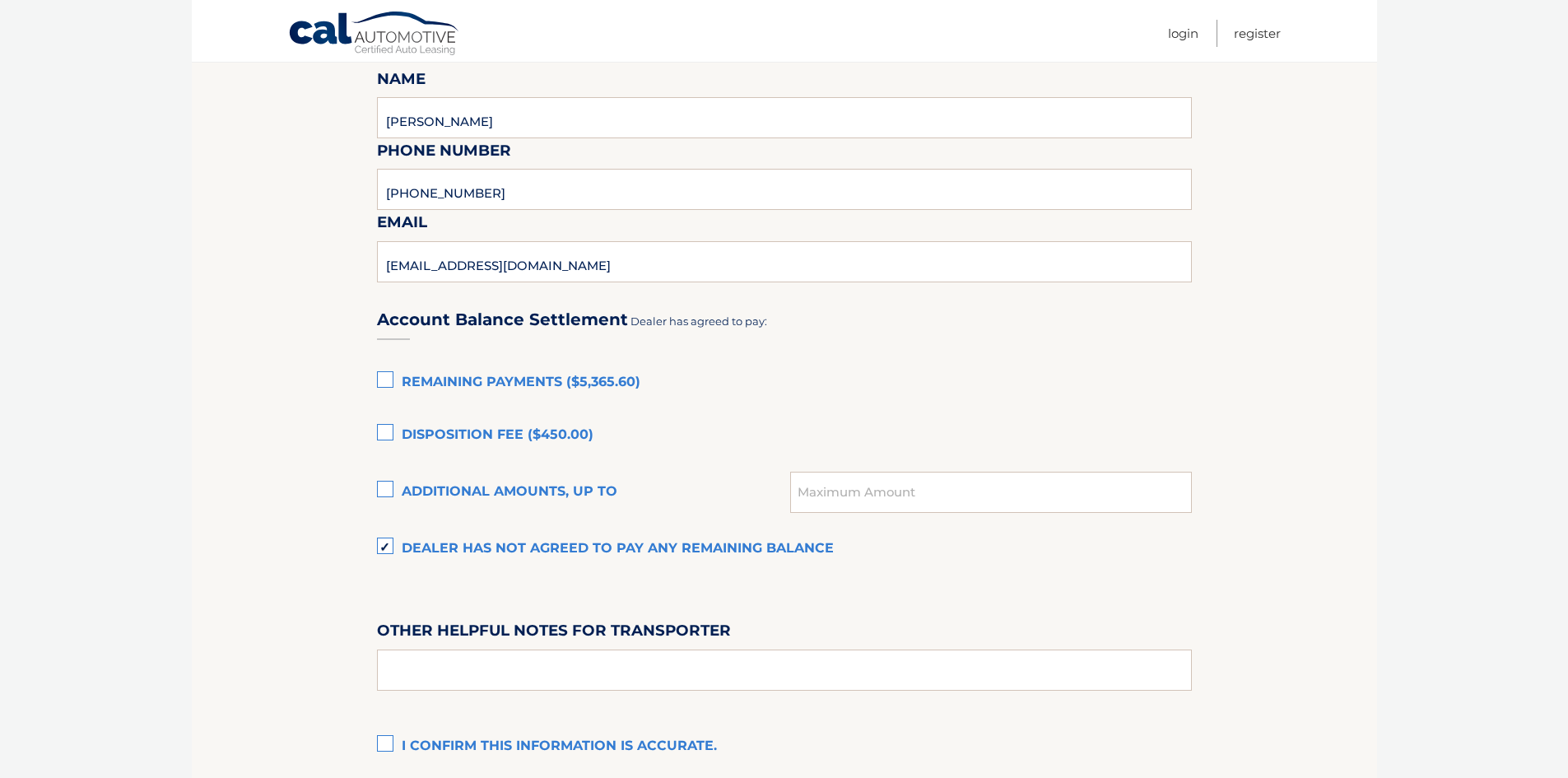
click at [1092, 617] on div "Account Balance Settlement Dealer has agreed to pay: Remaining Payments ($5,365…" at bounding box center [784, 526] width 815 height 474
drag, startPoint x: 1228, startPoint y: 612, endPoint x: 972, endPoint y: 607, distance: 256.0
click at [972, 607] on div "Account Balance Settlement Dealer has agreed to pay: Remaining Payments ($5,365…" at bounding box center [784, 526] width 815 height 474
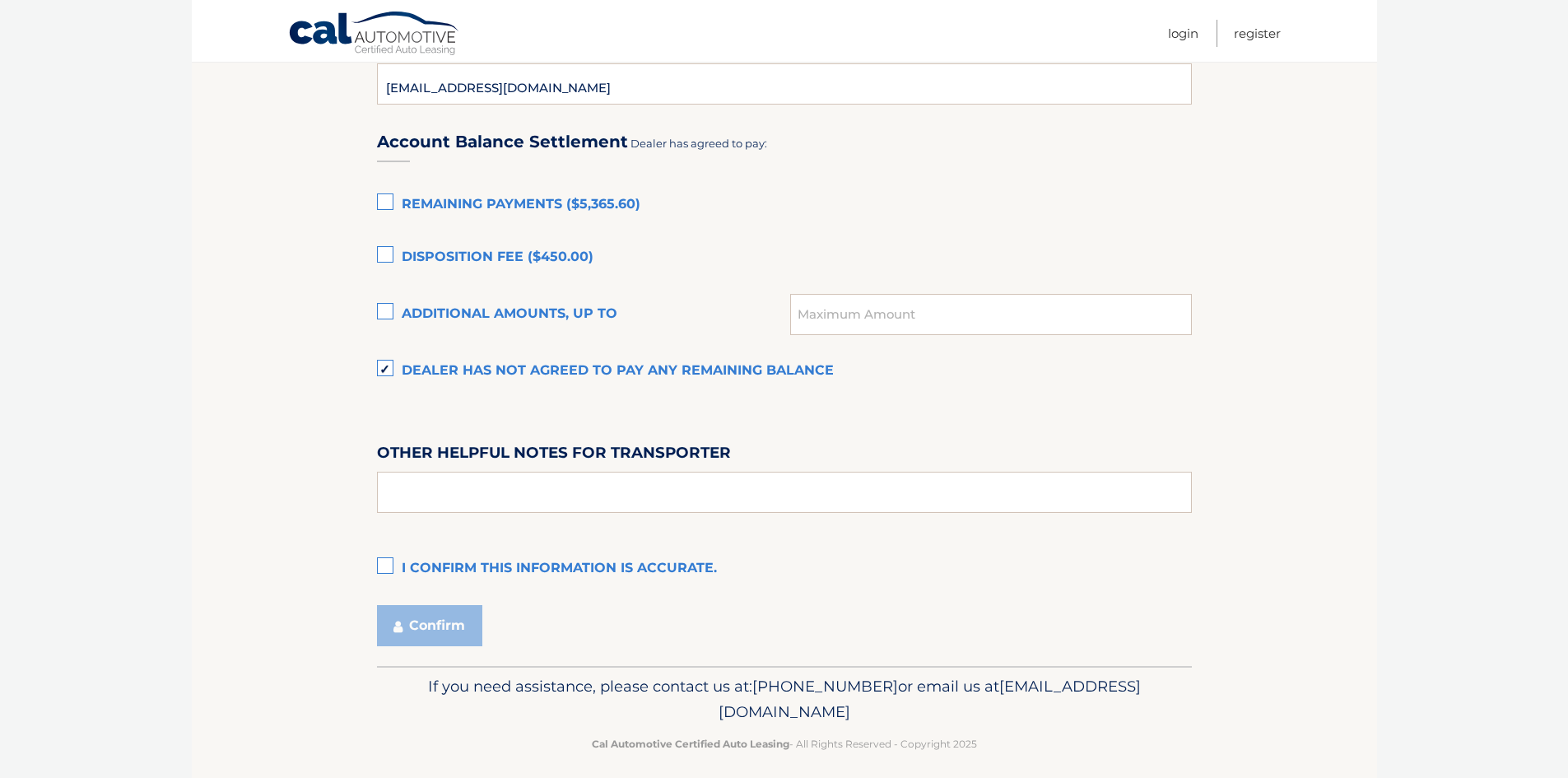
scroll to position [1097, 0]
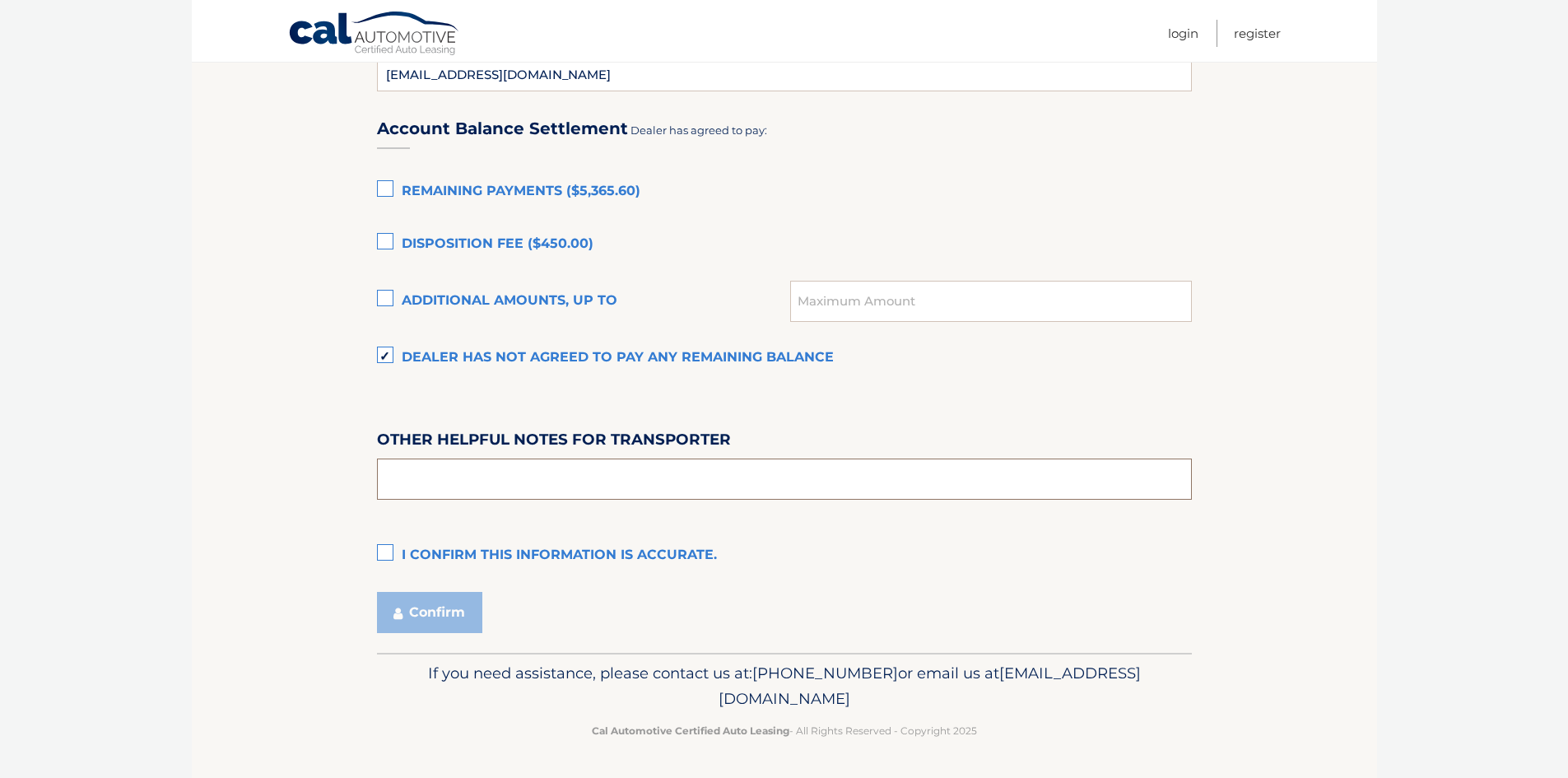
click at [491, 481] on input "text" at bounding box center [784, 479] width 815 height 41
type input "SEE MANAGERS IN SALES OFFICE FOR KEYS - PICKUP AVAILABLE MON-FRI 9AM - 5:30PM"
click at [384, 555] on label "I confirm this information is accurate." at bounding box center [784, 556] width 815 height 33
click at [0, 0] on input "I confirm this information is accurate." at bounding box center [0, 0] width 0 height 0
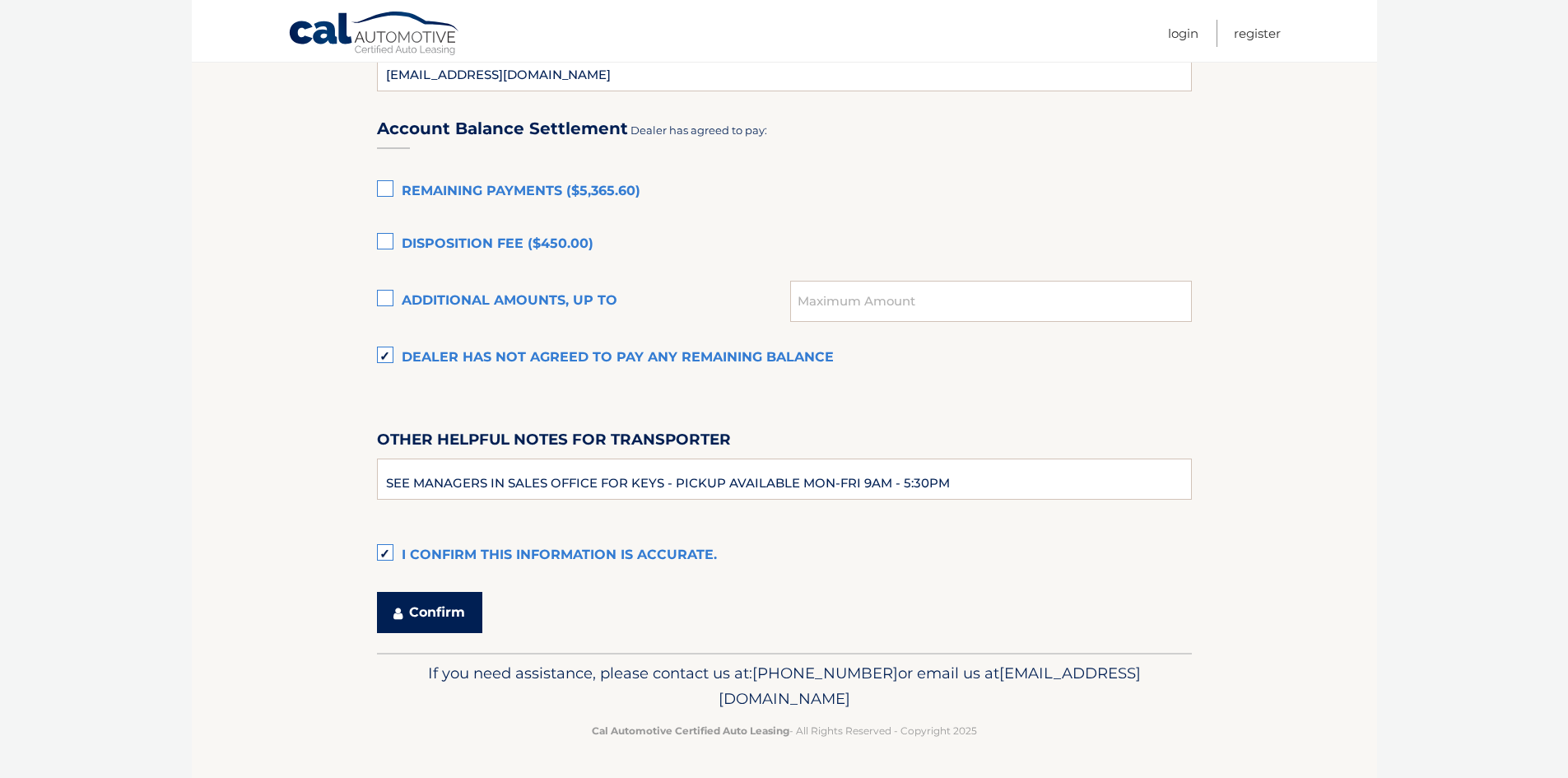
click at [425, 610] on button "Confirm" at bounding box center [430, 612] width 105 height 41
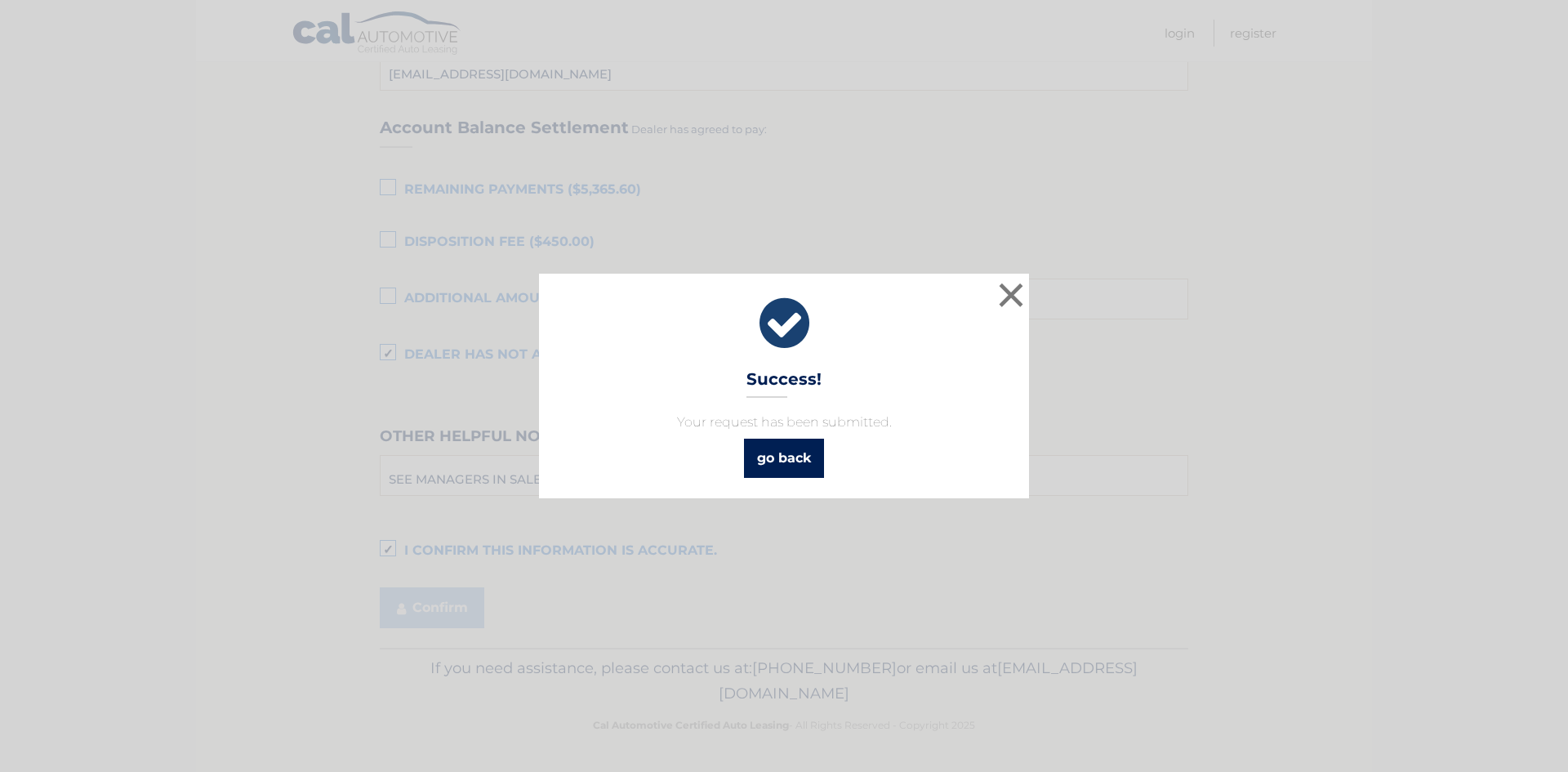
click at [790, 457] on link "go back" at bounding box center [784, 458] width 80 height 39
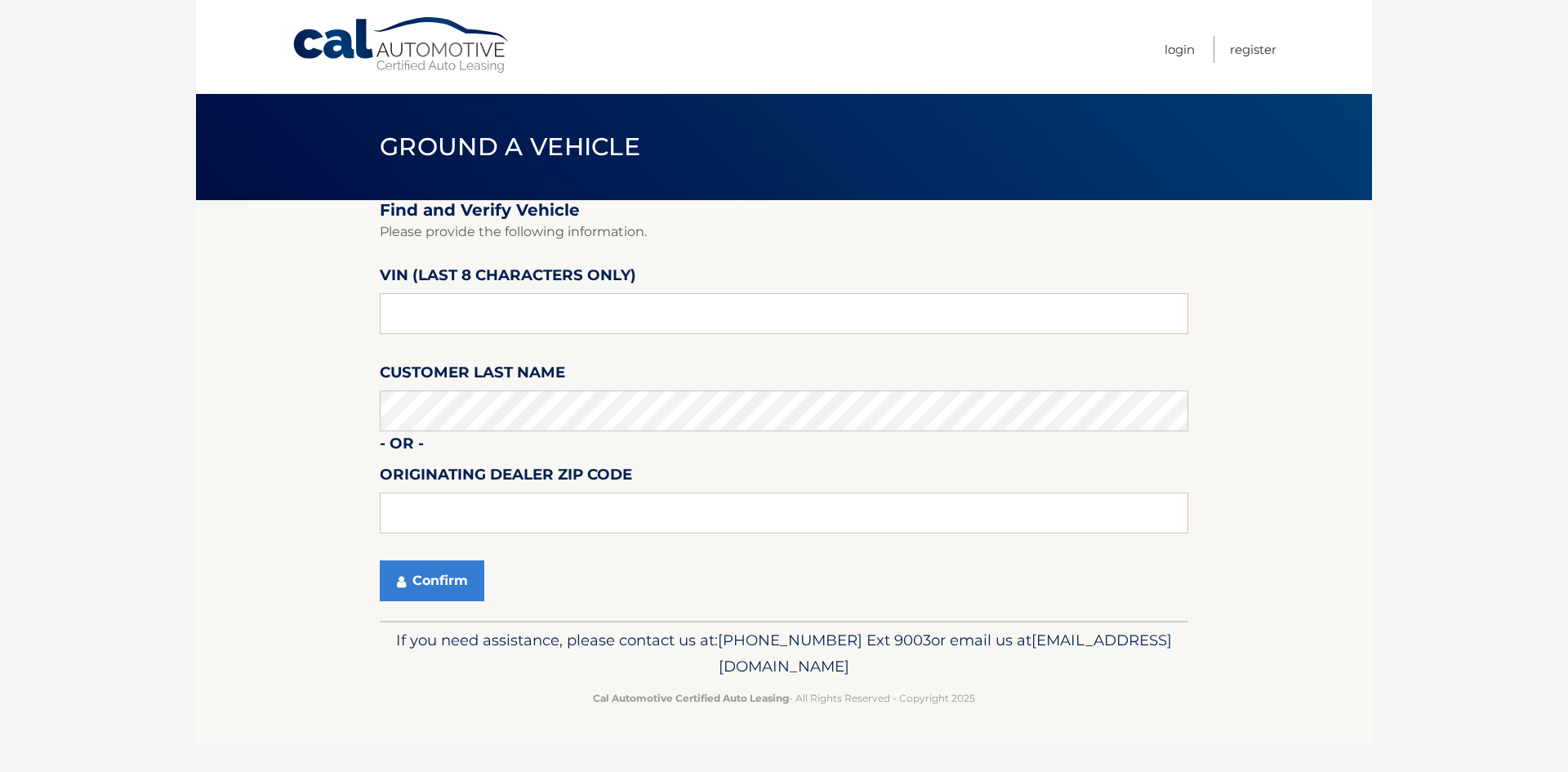
drag, startPoint x: 770, startPoint y: 239, endPoint x: 736, endPoint y: 231, distance: 34.9
click at [736, 231] on p "Please provide the following information." at bounding box center [784, 232] width 809 height 23
